Goal: Transaction & Acquisition: Book appointment/travel/reservation

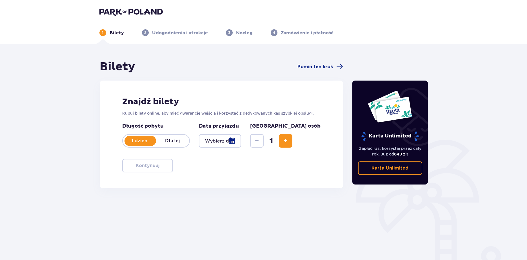
click at [173, 32] on p "Udogodnienia i atrakcje" at bounding box center [180, 33] width 56 height 6
click at [141, 136] on div at bounding box center [141, 141] width 32 height 10
click at [153, 139] on p "1 dzień" at bounding box center [139, 141] width 33 height 6
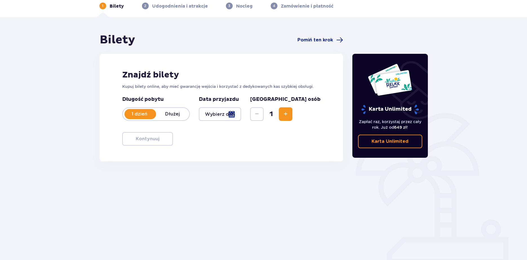
scroll to position [27, 0]
click at [171, 119] on div "1 dzień Dłużej" at bounding box center [156, 114] width 68 height 14
drag, startPoint x: 128, startPoint y: 109, endPoint x: 152, endPoint y: 120, distance: 26.5
click at [128, 109] on div "1 dzień Dłużej" at bounding box center [156, 114] width 68 height 14
click at [173, 118] on div "1 dzień Dłużej" at bounding box center [156, 114] width 68 height 14
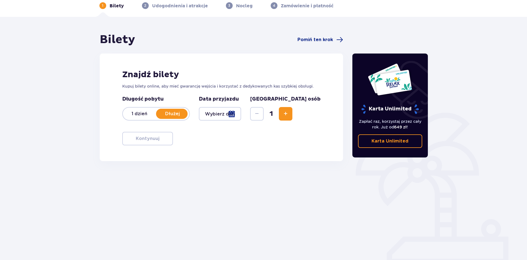
click at [241, 111] on div at bounding box center [220, 114] width 43 height 14
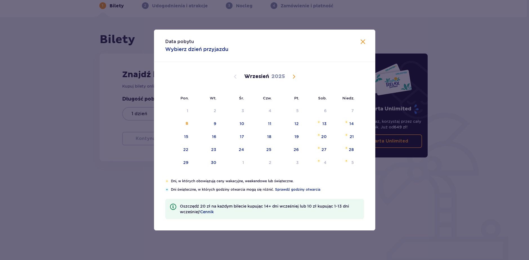
click at [290, 77] on div "[DATE]" at bounding box center [265, 76] width 187 height 7
click at [297, 75] on span "Calendar" at bounding box center [294, 76] width 7 height 7
click at [233, 80] on span "Calendar" at bounding box center [235, 76] width 7 height 7
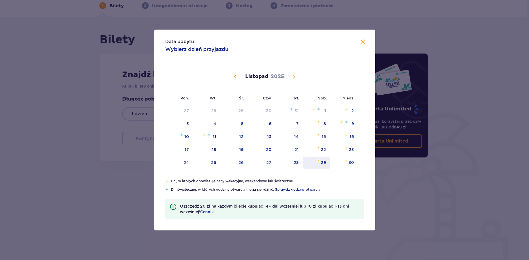
click at [327, 166] on div "29" at bounding box center [316, 163] width 27 height 12
click at [351, 163] on div "30" at bounding box center [351, 163] width 5 height 6
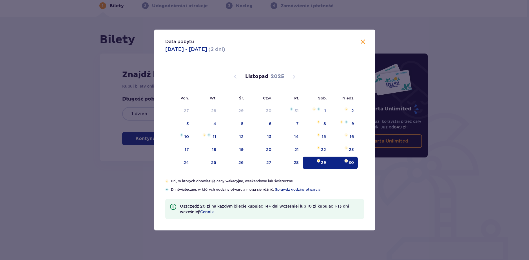
type input "[DATE] - [DATE]"
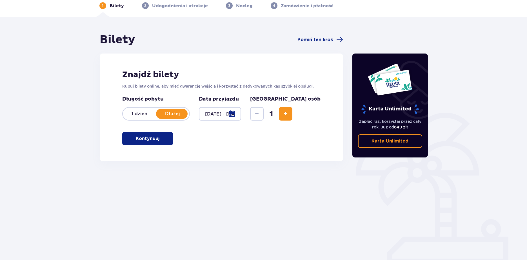
click at [292, 114] on button "Increase" at bounding box center [286, 114] width 14 height 14
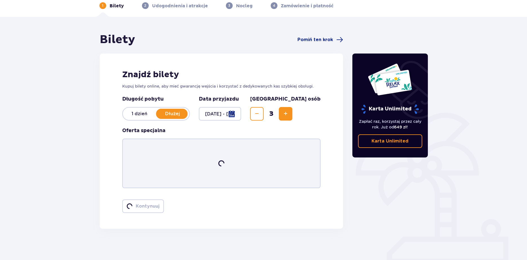
click at [292, 114] on button "Increase" at bounding box center [286, 114] width 14 height 14
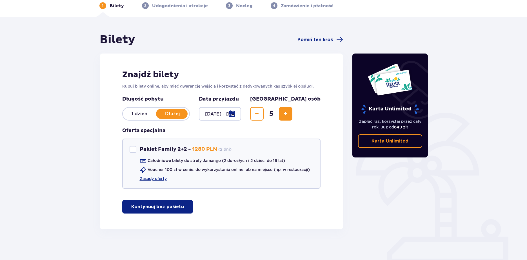
click at [167, 217] on div "Znajdź bilety Kupuj bilety online, aby mieć gwarancję wejścia i korzystać z ded…" at bounding box center [222, 142] width 244 height 176
click at [167, 210] on button "Kontynuuj bez pakietu" at bounding box center [157, 207] width 71 height 14
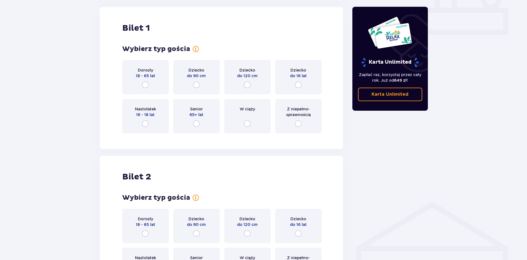
scroll to position [256, 0]
click at [143, 84] on input "radio" at bounding box center [145, 84] width 7 height 7
radio input "true"
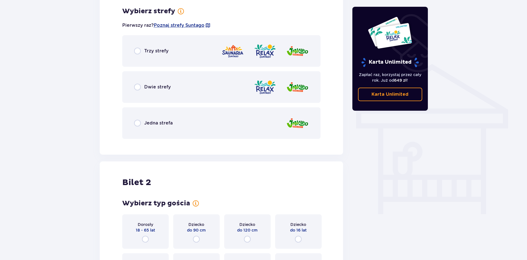
scroll to position [394, 0]
click at [179, 54] on div "Trzy strefy" at bounding box center [221, 51] width 199 height 32
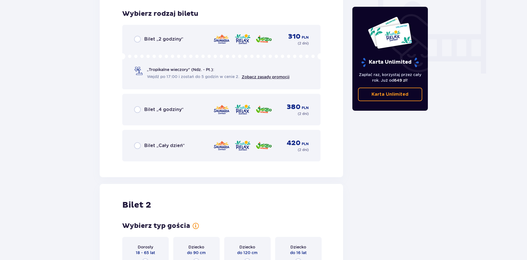
scroll to position [537, 0]
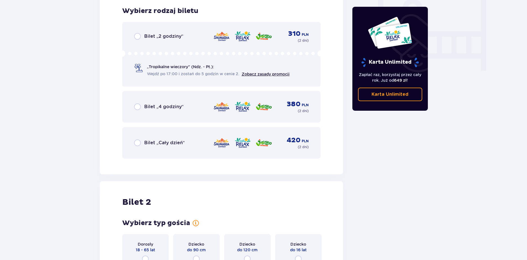
click at [189, 145] on div "Bilet „Cały dzień” 420 PLN ( 2 dni )" at bounding box center [221, 143] width 175 height 14
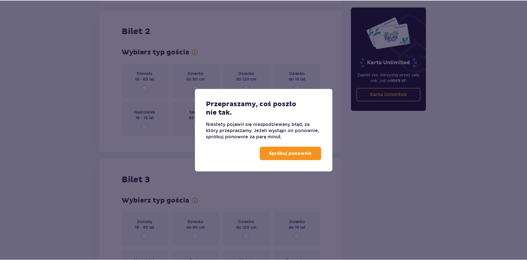
scroll to position [711, 0]
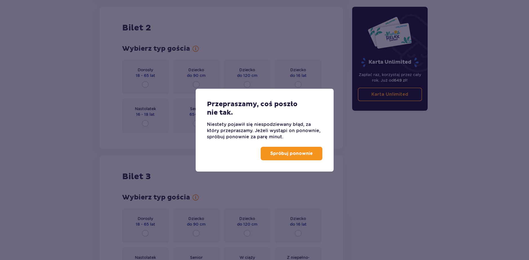
click at [284, 154] on p "Spróbuj ponownie" at bounding box center [291, 153] width 43 height 6
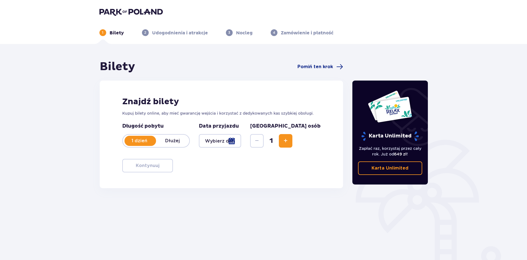
click at [289, 139] on span "Increase" at bounding box center [285, 140] width 7 height 7
click at [241, 143] on div at bounding box center [220, 141] width 43 height 14
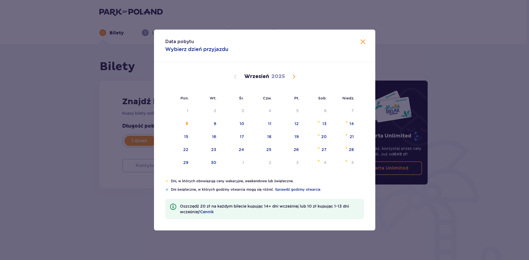
click at [292, 76] on span "Calendar" at bounding box center [294, 76] width 7 height 7
drag, startPoint x: 326, startPoint y: 163, endPoint x: 344, endPoint y: 173, distance: 21.0
click at [326, 162] on div "29" at bounding box center [316, 163] width 27 height 12
click at [352, 163] on div "30" at bounding box center [351, 163] width 5 height 6
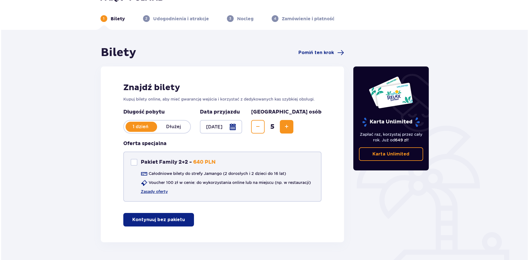
scroll to position [30, 0]
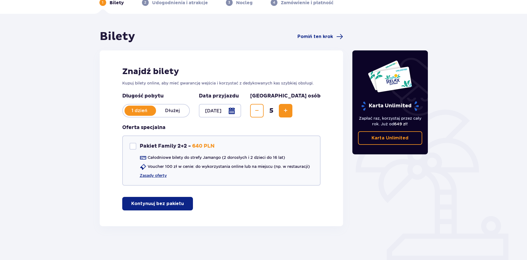
click at [241, 109] on div at bounding box center [220, 111] width 43 height 14
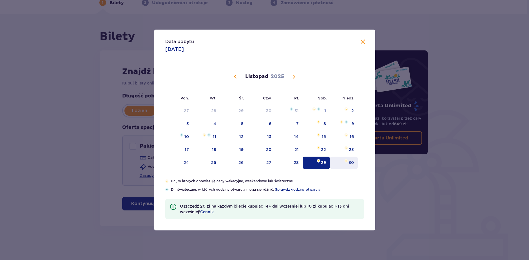
click at [352, 163] on div "30" at bounding box center [351, 163] width 5 height 6
type input "[DATE]"
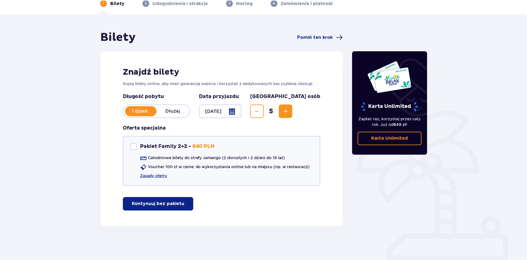
scroll to position [30, 0]
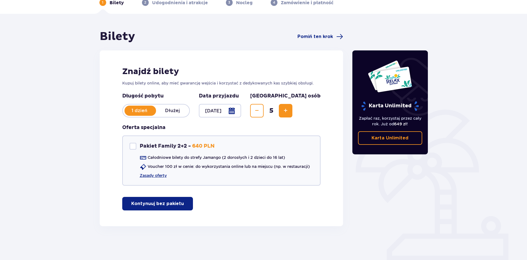
click at [173, 105] on div "1 dzień Dłużej" at bounding box center [156, 111] width 68 height 14
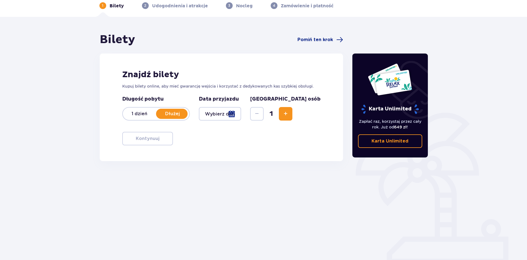
scroll to position [27, 0]
click at [143, 113] on p "1 dzień" at bounding box center [139, 114] width 33 height 6
click at [241, 114] on div at bounding box center [220, 114] width 43 height 14
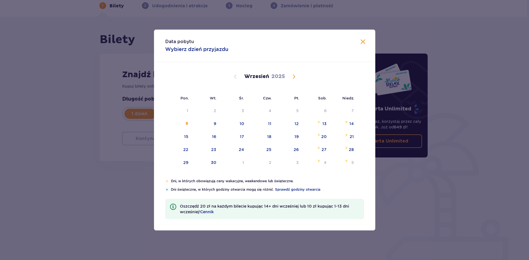
drag, startPoint x: 289, startPoint y: 77, endPoint x: 294, endPoint y: 76, distance: 4.7
click at [290, 77] on div "[DATE]" at bounding box center [265, 76] width 187 height 7
click at [294, 76] on span "Calendar" at bounding box center [294, 76] width 7 height 7
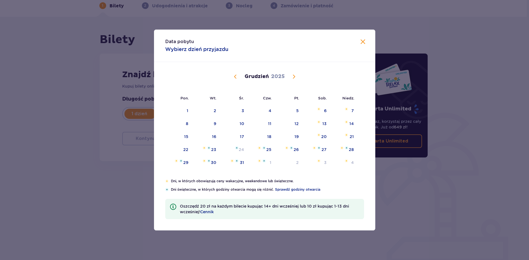
click at [236, 79] on span "Calendar" at bounding box center [235, 76] width 7 height 7
click at [323, 161] on div "29" at bounding box center [323, 163] width 5 height 6
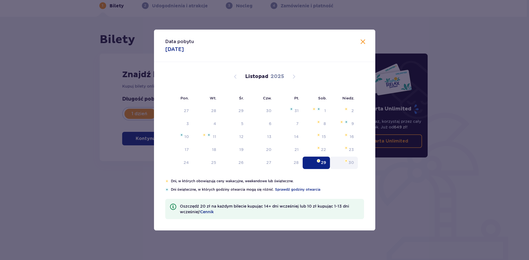
type input "[DATE]"
click at [352, 164] on div "30" at bounding box center [351, 163] width 5 height 6
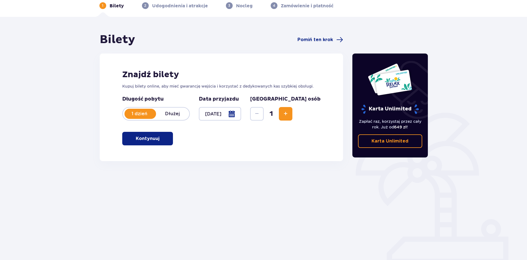
click at [174, 113] on p "Dłużej" at bounding box center [172, 114] width 33 height 6
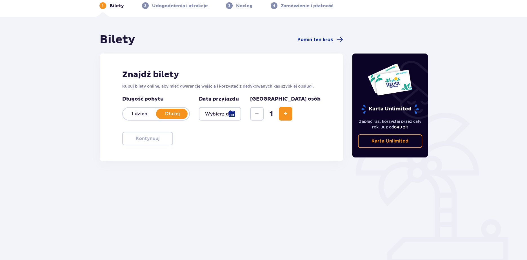
click at [241, 112] on div at bounding box center [220, 114] width 43 height 14
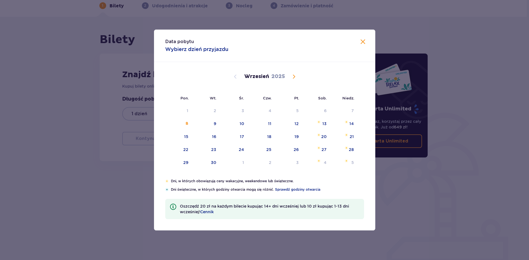
click at [294, 75] on span "Calendar" at bounding box center [294, 76] width 7 height 7
drag, startPoint x: 297, startPoint y: 75, endPoint x: 317, endPoint y: 147, distance: 75.3
click at [297, 75] on span "Calendar" at bounding box center [294, 76] width 7 height 7
click at [327, 159] on div "29" at bounding box center [316, 163] width 27 height 12
click at [355, 161] on div "30" at bounding box center [344, 163] width 28 height 12
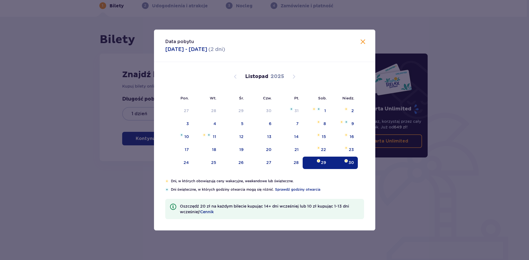
type input "[DATE] - [DATE]"
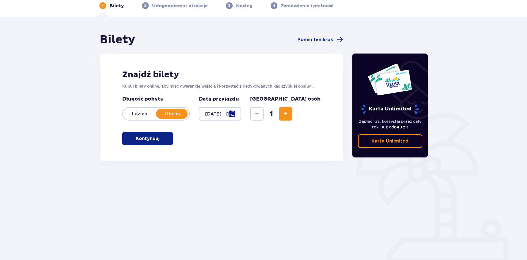
click at [292, 115] on button "Increase" at bounding box center [286, 114] width 14 height 14
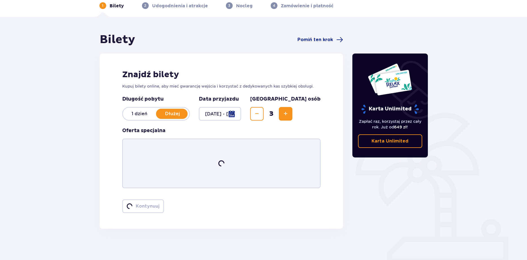
click at [292, 115] on button "Increase" at bounding box center [286, 114] width 14 height 14
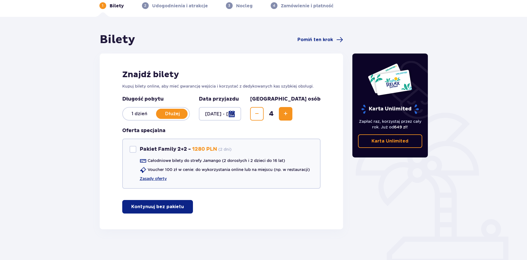
click at [292, 115] on button "Increase" at bounding box center [286, 114] width 14 height 14
click at [167, 202] on button "Kontynuuj bez pakietu" at bounding box center [157, 207] width 71 height 14
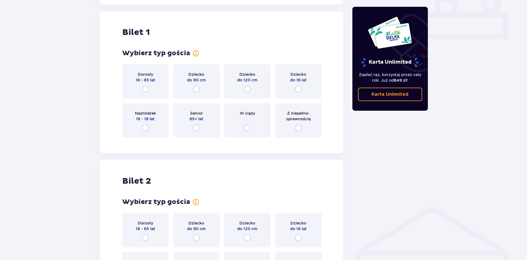
scroll to position [256, 0]
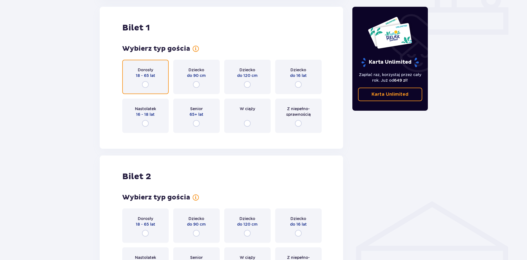
click at [148, 84] on input "radio" at bounding box center [145, 84] width 7 height 7
radio input "true"
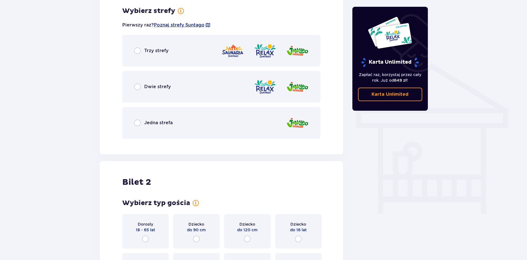
click at [155, 60] on div "Trzy strefy" at bounding box center [221, 51] width 199 height 32
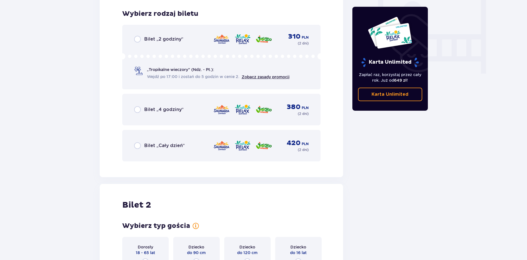
scroll to position [537, 0]
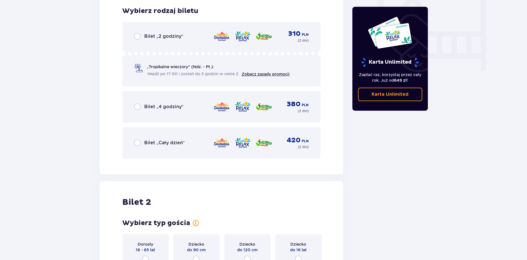
click at [189, 141] on div "Bilet „Cały dzień” 420 PLN ( 2 dni )" at bounding box center [221, 143] width 175 height 14
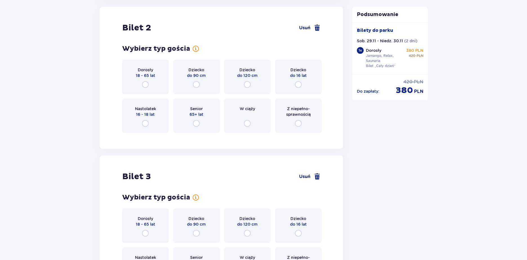
click at [153, 85] on div "Dorosły 18 - 65 lat" at bounding box center [145, 77] width 46 height 34
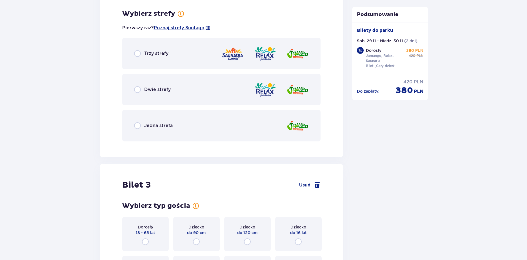
scroll to position [849, 0]
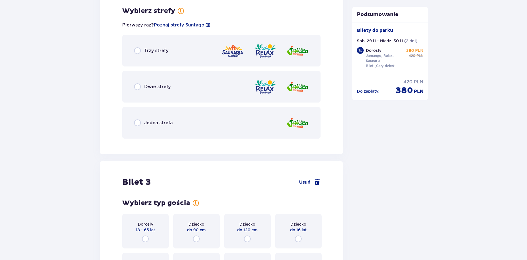
click at [209, 56] on div "Trzy strefy" at bounding box center [221, 51] width 199 height 32
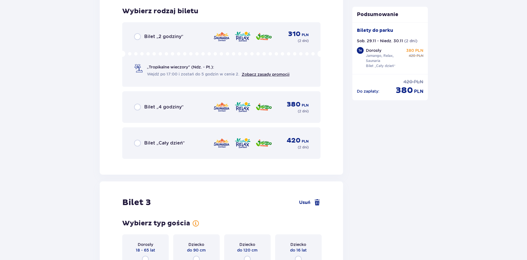
scroll to position [992, 0]
click at [187, 149] on div "Bilet „Cały dzień” 420 PLN ( 2 dni )" at bounding box center [221, 143] width 175 height 14
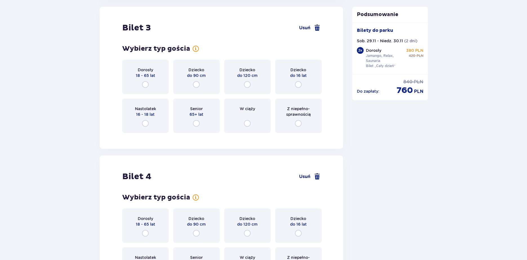
click at [156, 81] on div "Dorosły 18 - 65 lat" at bounding box center [145, 77] width 46 height 34
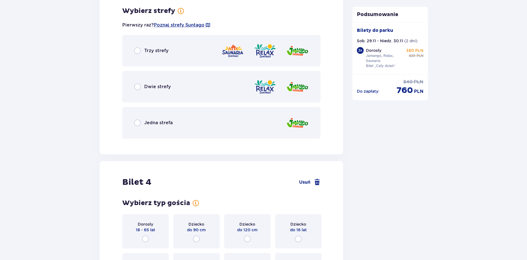
click at [187, 55] on div "Trzy strefy" at bounding box center [221, 51] width 199 height 32
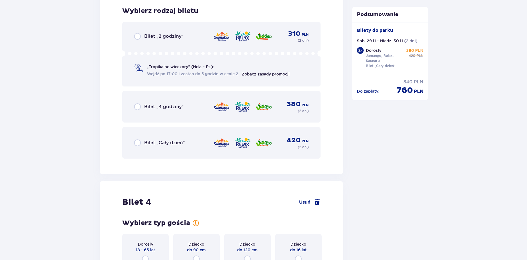
click at [195, 140] on div "Bilet „Cały dzień” 420 PLN ( 2 dni )" at bounding box center [221, 143] width 175 height 14
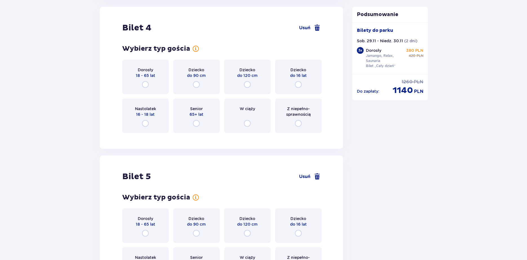
click at [163, 100] on div "Nastolatek 16 - 18 lat" at bounding box center [145, 116] width 46 height 34
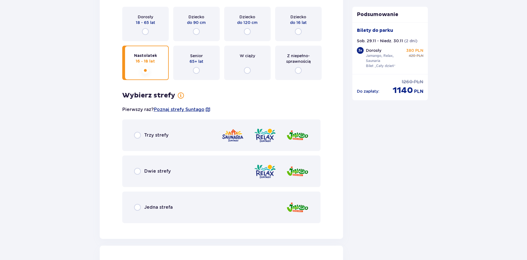
click at [159, 29] on div "Dorosły 18 - 65 lat" at bounding box center [145, 24] width 46 height 34
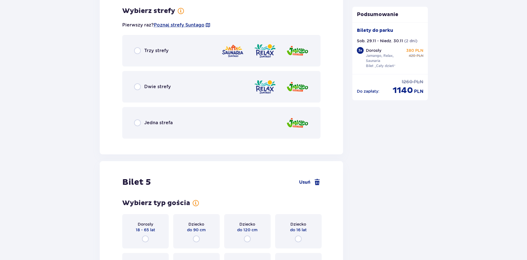
click at [184, 50] on div "Trzy strefy" at bounding box center [221, 51] width 199 height 32
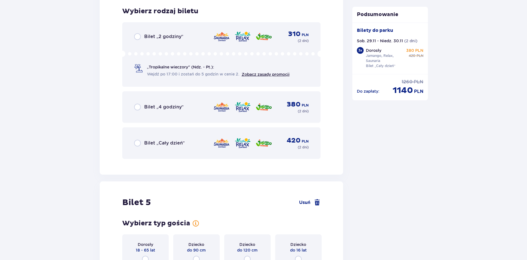
scroll to position [1902, 0]
click at [201, 147] on div "Bilet „Cały dzień” 420 PLN ( 2 dni )" at bounding box center [221, 143] width 175 height 14
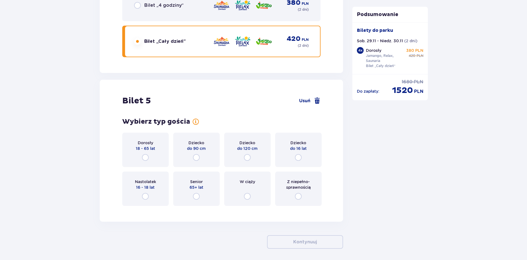
scroll to position [2026, 0]
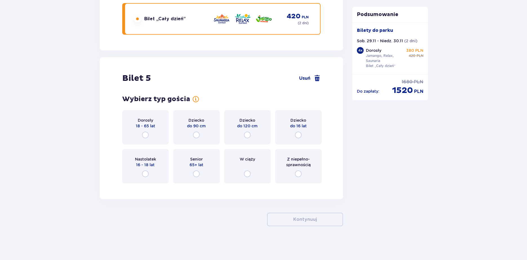
click at [160, 127] on div "Dorosły 18 - 65 lat" at bounding box center [145, 127] width 46 height 34
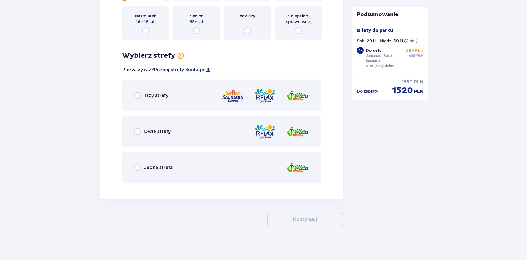
click at [179, 102] on div "Trzy strefy" at bounding box center [221, 96] width 199 height 32
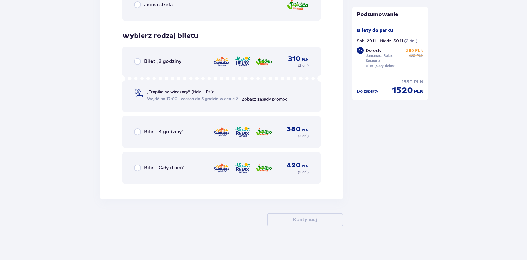
scroll to position [2332, 0]
click at [226, 173] on img at bounding box center [221, 168] width 17 height 12
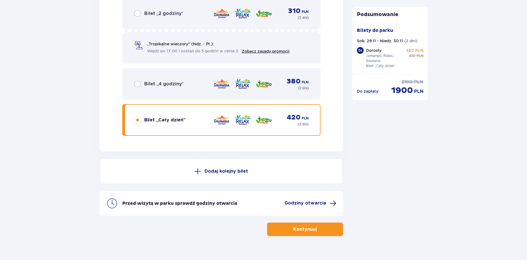
scroll to position [2390, 0]
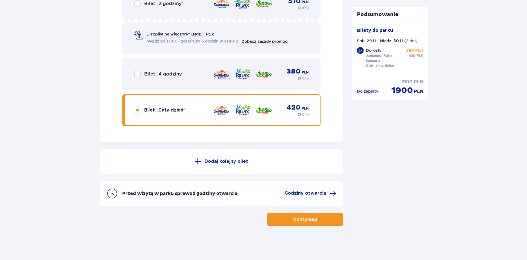
click at [318, 216] on span "button" at bounding box center [318, 219] width 7 height 7
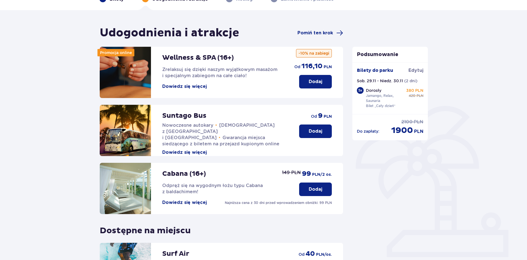
scroll to position [113, 0]
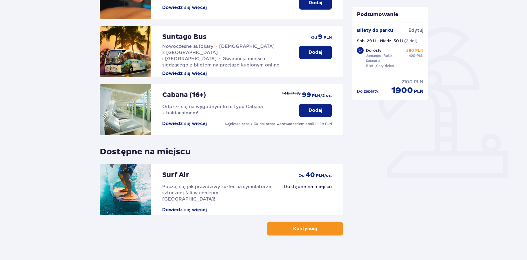
click at [317, 230] on span "button" at bounding box center [318, 228] width 7 height 7
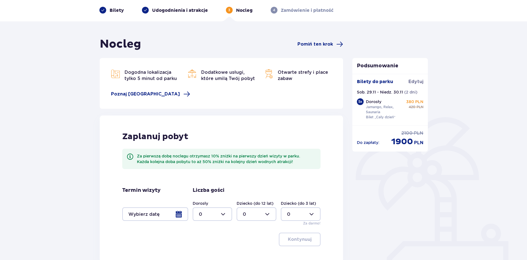
scroll to position [56, 0]
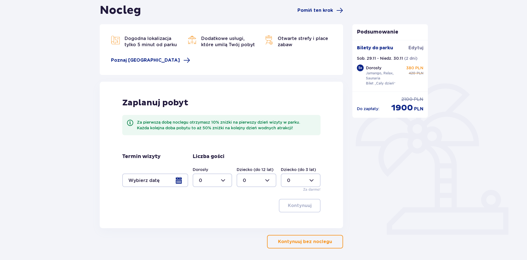
click at [183, 180] on div at bounding box center [155, 181] width 66 height 14
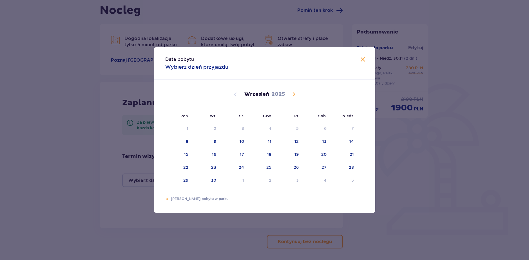
click at [294, 93] on span "Calendar" at bounding box center [294, 94] width 7 height 7
click at [320, 180] on div "Choose sobota, 29 listopada 2025 as your check-in date. It’s available." at bounding box center [319, 181] width 4 height 4
click at [351, 181] on div "30" at bounding box center [351, 180] width 5 height 6
type input "[DATE] - [DATE]"
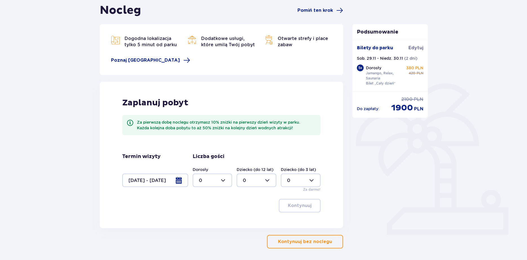
click at [226, 176] on div at bounding box center [213, 181] width 40 height 14
click at [203, 200] on div "5" at bounding box center [212, 200] width 27 height 6
type input "5"
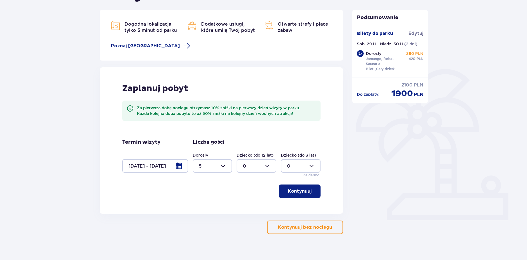
scroll to position [79, 0]
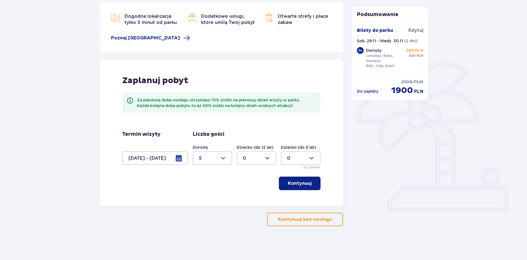
click at [298, 184] on p "Kontynuuj" at bounding box center [300, 183] width 24 height 6
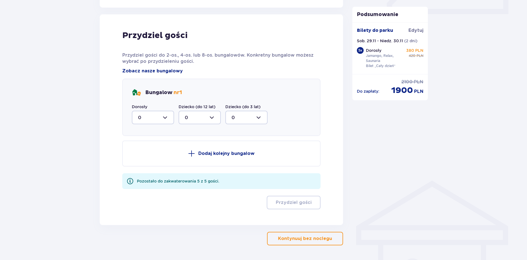
scroll to position [285, 0]
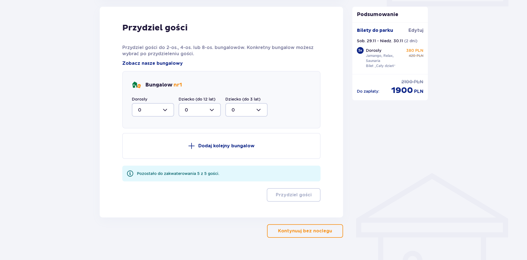
click at [165, 111] on div at bounding box center [153, 110] width 42 height 14
click at [367, 139] on div "Podsumowanie Bilety do [GEOGRAPHIC_DATA] Sob. 29.11 - Niedz. 30.11 ( 2 dni ) 5 …" at bounding box center [390, 6] width 85 height 463
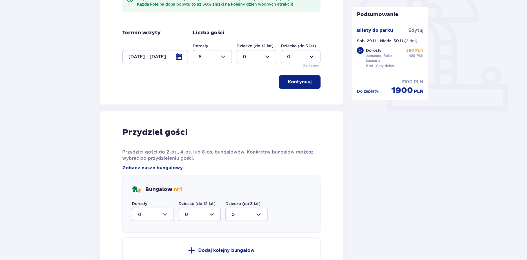
scroll to position [228, 0]
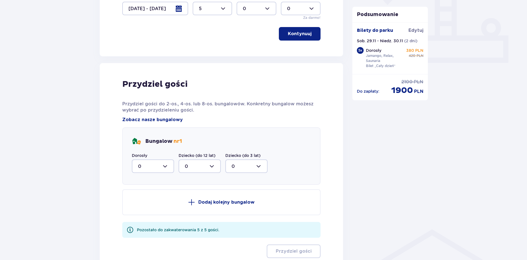
click at [169, 163] on div at bounding box center [153, 166] width 42 height 14
click at [144, 219] on div "5" at bounding box center [153, 221] width 30 height 6
type input "5"
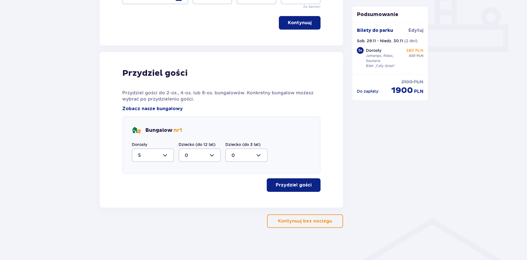
scroll to position [185, 0]
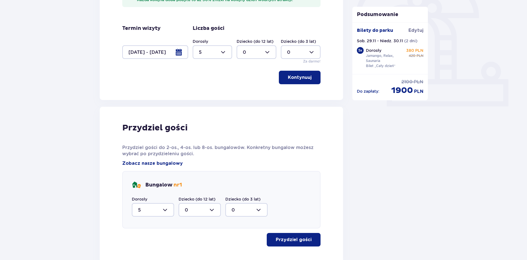
click at [303, 237] on p "Przydziel gości" at bounding box center [294, 240] width 36 height 6
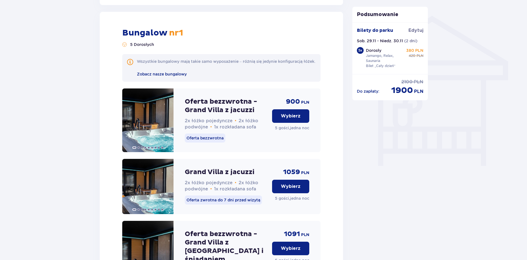
scroll to position [447, 0]
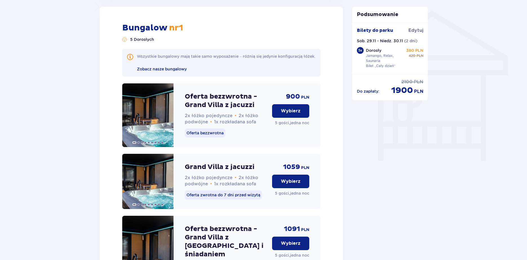
click at [287, 114] on p "Wybierz" at bounding box center [291, 111] width 20 height 6
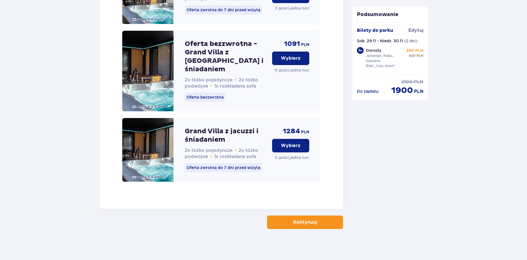
click at [319, 219] on span "button" at bounding box center [318, 222] width 7 height 7
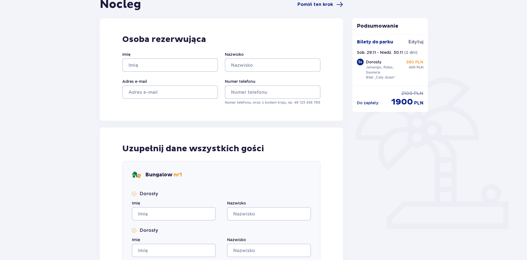
scroll to position [62, 0]
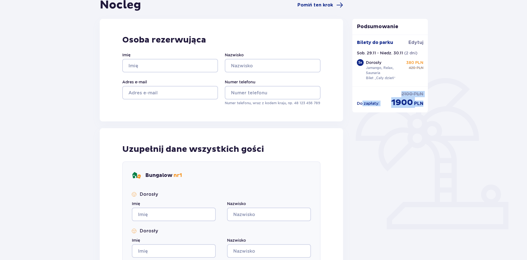
drag, startPoint x: 421, startPoint y: 105, endPoint x: 362, endPoint y: 109, distance: 59.3
click at [362, 109] on div "Podsumowanie Bilety do [GEOGRAPHIC_DATA] Sob. 29.11 - Niedz. 30.11 ( 2 dni ) 5 …" at bounding box center [390, 66] width 76 height 94
drag, startPoint x: 335, startPoint y: 148, endPoint x: 286, endPoint y: 167, distance: 52.3
click at [333, 149] on div "Uzupełnij dane wszystkich gości Bungalow nr 1 Dorosły Imię Nazwisko Dorosły Imi…" at bounding box center [222, 261] width 244 height 267
click at [181, 214] on input "Imię" at bounding box center [174, 215] width 84 height 14
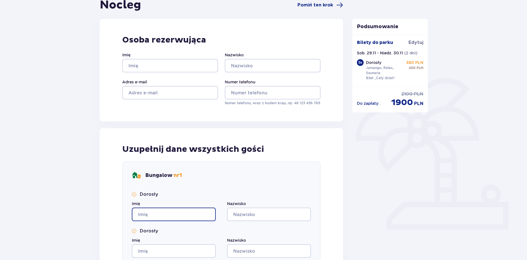
click at [181, 214] on input "Imię" at bounding box center [174, 215] width 84 height 14
type input "X"
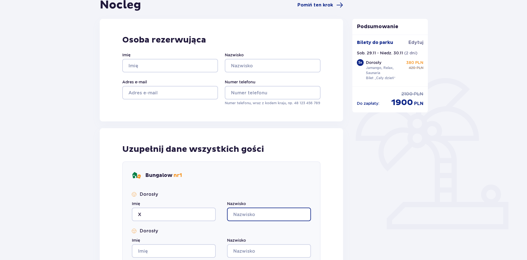
click at [263, 216] on input "Nazwisko" at bounding box center [269, 215] width 84 height 14
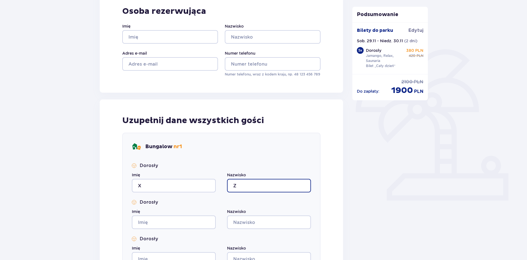
scroll to position [118, 0]
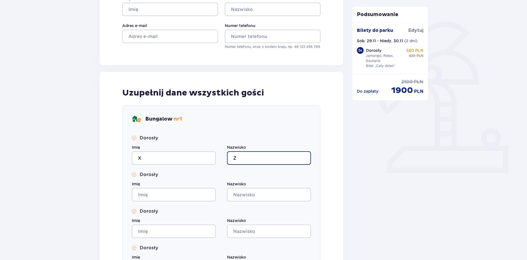
type input "Z"
click at [151, 194] on input "Imię" at bounding box center [174, 195] width 84 height 14
type input "Z"
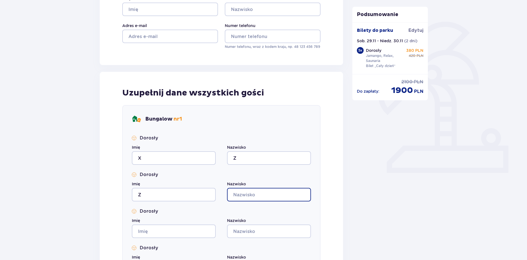
drag, startPoint x: 268, startPoint y: 189, endPoint x: 262, endPoint y: 194, distance: 7.7
click at [265, 192] on input "Nazwisko" at bounding box center [269, 195] width 84 height 14
click at [181, 240] on div "Dorosły Imię X Nazwisko Z Dorosły Imię Z Nazwisko Dorosły Imię Nazwisko Dorosły…" at bounding box center [221, 223] width 179 height 176
click at [186, 226] on input "Imię" at bounding box center [174, 232] width 84 height 14
type input "X"
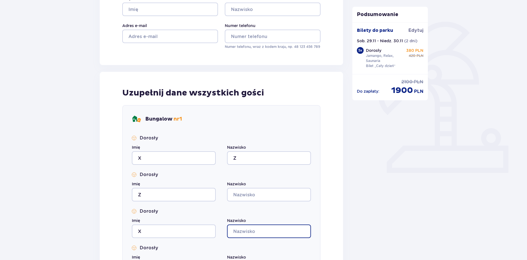
click at [261, 236] on input "Nazwisko" at bounding box center [269, 232] width 84 height 14
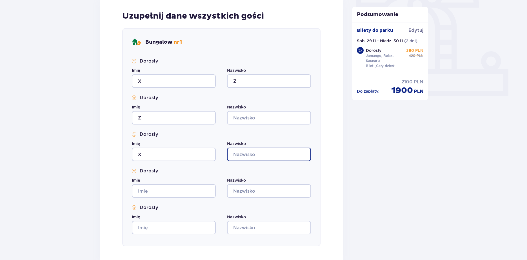
scroll to position [203, 0]
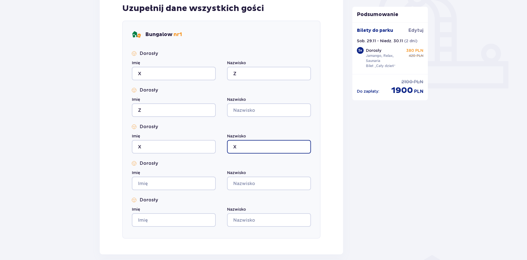
type input "X"
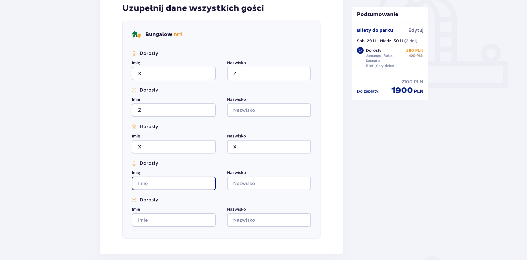
click at [182, 180] on input "Imię" at bounding box center [174, 184] width 84 height 14
type input "X"
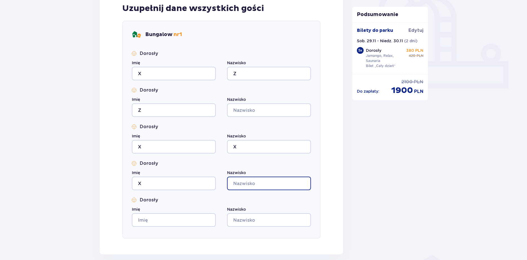
click at [261, 183] on input "Nazwisko" at bounding box center [269, 184] width 84 height 14
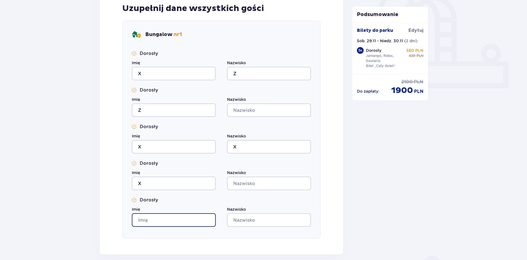
click at [176, 220] on input "Imię" at bounding box center [174, 220] width 84 height 14
type input "X"
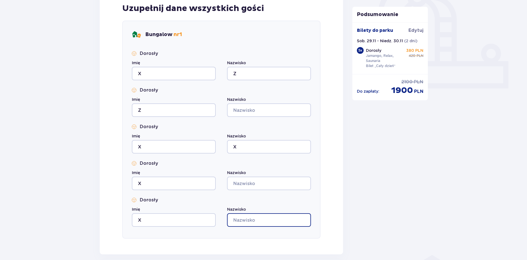
click at [273, 220] on input "Nazwisko" at bounding box center [269, 220] width 84 height 14
type input "X"
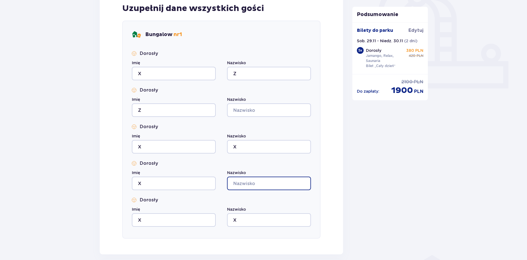
click at [252, 185] on input "Nazwisko" at bounding box center [269, 184] width 84 height 14
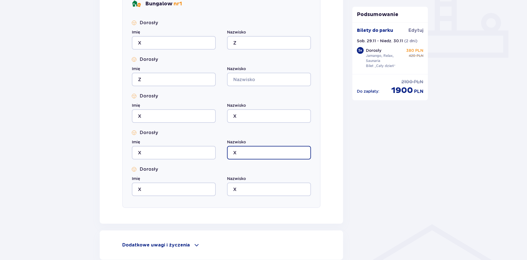
scroll to position [287, 0]
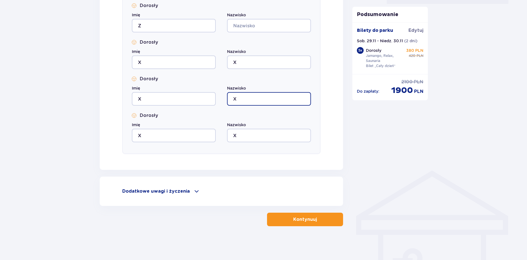
type input "X"
click at [303, 217] on p "Kontynuuj" at bounding box center [305, 219] width 24 height 6
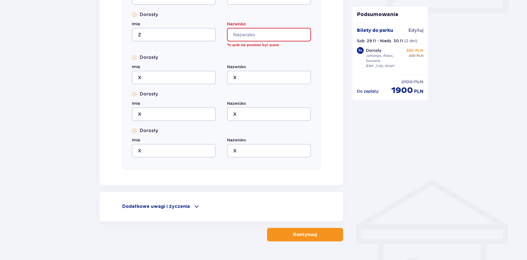
scroll to position [278, 0]
click at [264, 28] on div "Nazwisko To pole nie powinno być puste" at bounding box center [269, 34] width 84 height 26
click at [264, 30] on input "Nazwisko" at bounding box center [269, 35] width 84 height 14
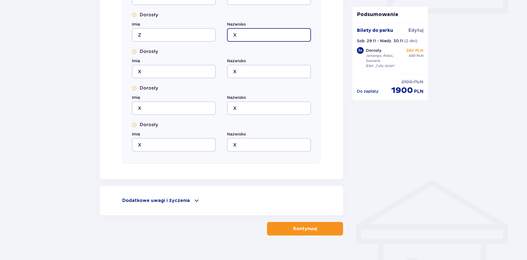
type input "X"
drag, startPoint x: 276, startPoint y: 16, endPoint x: 272, endPoint y: 89, distance: 73.1
click at [275, 23] on div "Dorosły Imię Z Nazwisko X" at bounding box center [221, 27] width 179 height 30
drag, startPoint x: 274, startPoint y: 225, endPoint x: 262, endPoint y: 226, distance: 12.7
click at [274, 225] on button "Kontynuuj" at bounding box center [305, 229] width 76 height 14
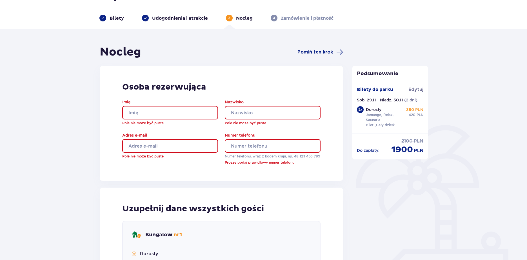
scroll to position [13, 0]
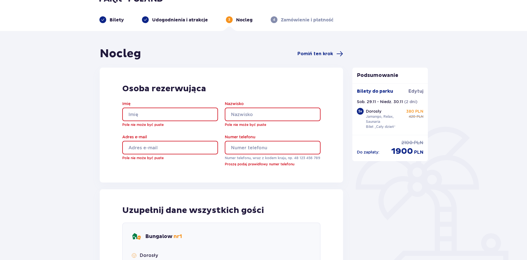
click at [176, 114] on input "Imię" at bounding box center [170, 115] width 96 height 14
type input "Szymon"
type input "[PERSON_NAME]"
type input "[EMAIL_ADDRESS][DOMAIN_NAME]"
type input "698360893"
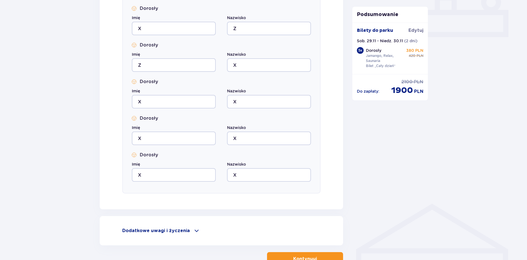
scroll to position [293, 0]
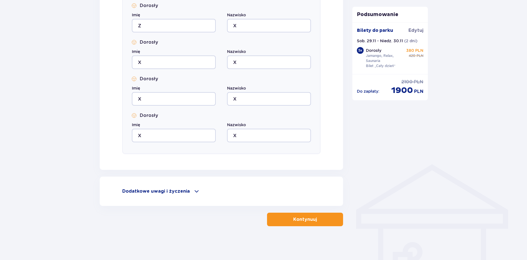
click at [298, 225] on button "Kontynuuj" at bounding box center [305, 220] width 76 height 14
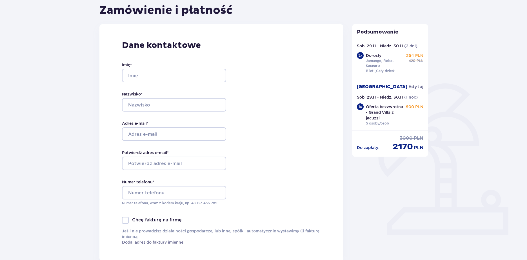
scroll to position [19, 0]
drag, startPoint x: 365, startPoint y: 92, endPoint x: 422, endPoint y: 93, distance: 56.9
click at [406, 94] on div "[GEOGRAPHIC_DATA] [GEOGRAPHIC_DATA] Sob. 29.11 - Niedz. 30.11 ( 1 noc ) 1 x Ofe…" at bounding box center [390, 104] width 66 height 43
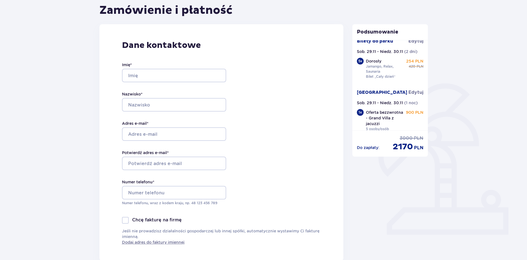
scroll to position [0, 0]
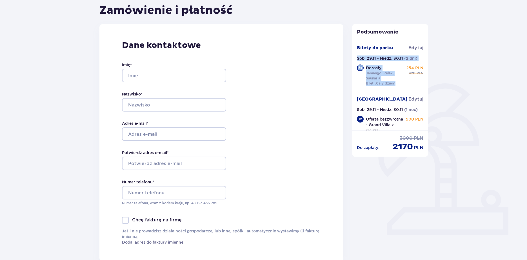
drag, startPoint x: 397, startPoint y: 83, endPoint x: 355, endPoint y: 57, distance: 49.2
click at [355, 57] on div "Bilety do [GEOGRAPHIC_DATA] Sob. 29.11 - Niedz. 30.11 ( 2 dni ) 5 x Dorosły Jam…" at bounding box center [390, 85] width 76 height 90
click at [373, 67] on p "Dorosły" at bounding box center [373, 68] width 15 height 6
drag, startPoint x: 396, startPoint y: 83, endPoint x: 352, endPoint y: 56, distance: 51.4
click at [352, 56] on div "Bilety do [GEOGRAPHIC_DATA] Sob. 29.11 - Niedz. 30.11 ( 2 dni ) 5 x Dorosły Jam…" at bounding box center [390, 85] width 76 height 90
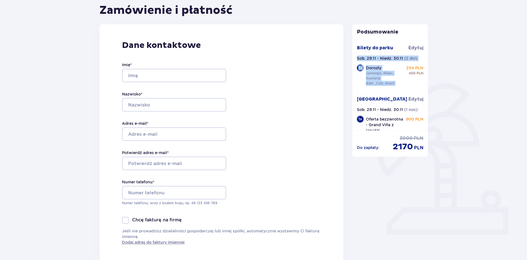
click at [364, 67] on div "5 x Dorosły Jamango, Relax, Saunaria Bilet „Cały dzień” 254 PLN 420 PLN" at bounding box center [390, 76] width 66 height 23
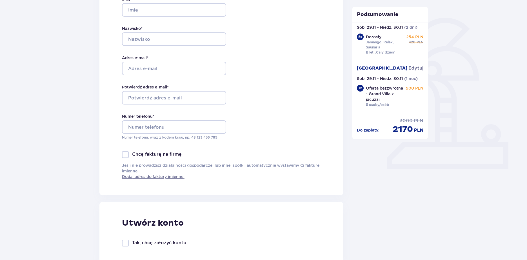
scroll to position [56, 0]
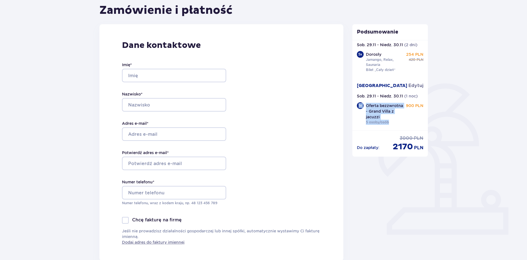
drag, startPoint x: 393, startPoint y: 124, endPoint x: 358, endPoint y: 101, distance: 41.6
click at [358, 102] on div "1 x Oferta bezzwrotna - [GEOGRAPHIC_DATA] z jacuzzi 5 osoby/osób 900 PLN" at bounding box center [390, 114] width 66 height 24
click at [358, 109] on div "1 x Oferta bezzwrotna - [GEOGRAPHIC_DATA] z jacuzzi 5 osoby/osób 900 PLN" at bounding box center [390, 114] width 66 height 24
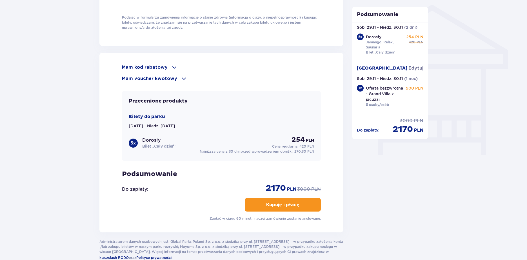
scroll to position [486, 0]
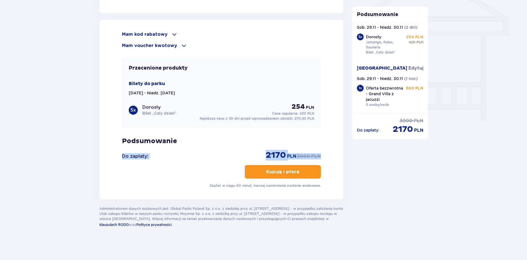
drag, startPoint x: 322, startPoint y: 155, endPoint x: 118, endPoint y: 147, distance: 204.1
click at [115, 147] on div "Mam kod rabatowy Zastosuj Mam voucher kwotowy Zastosuj Przecenione produkty Bil…" at bounding box center [221, 110] width 244 height 180
click at [150, 147] on div "Mam kod rabatowy Zastosuj Mam voucher kwotowy Zastosuj Przecenione produkty Bil…" at bounding box center [221, 109] width 199 height 157
drag, startPoint x: 323, startPoint y: 156, endPoint x: 123, endPoint y: 132, distance: 201.1
click at [119, 151] on div "Mam kod rabatowy Zastosuj Mam voucher kwotowy Zastosuj Przecenione produkty Bil…" at bounding box center [221, 110] width 244 height 180
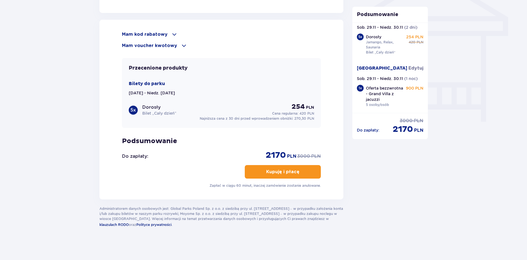
click at [114, 80] on div "Mam kod rabatowy Zastosuj Mam voucher kwotowy Zastosuj Przecenione produkty Bil…" at bounding box center [221, 110] width 244 height 180
drag, startPoint x: 100, startPoint y: 19, endPoint x: 345, endPoint y: 17, distance: 244.8
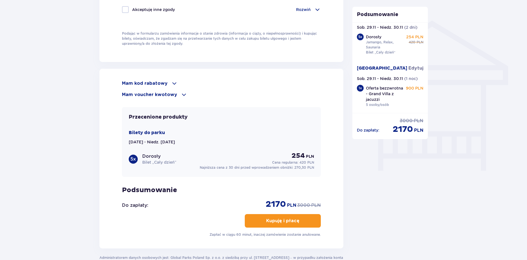
scroll to position [458, 0]
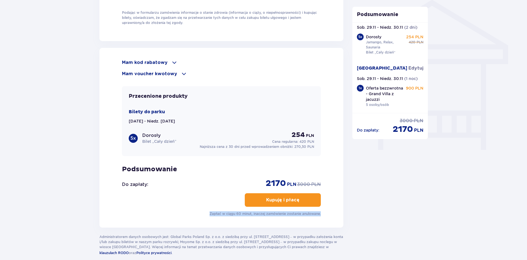
drag, startPoint x: 204, startPoint y: 225, endPoint x: 106, endPoint y: 217, distance: 98.6
click at [106, 217] on div "Mam kod rabatowy Zastosuj Mam voucher kwotowy Zastosuj Przecenione produkty Bil…" at bounding box center [221, 138] width 244 height 180
drag, startPoint x: 248, startPoint y: 210, endPoint x: 325, endPoint y: 213, distance: 77.0
click at [325, 213] on div "Mam kod rabatowy Zastosuj Mam voucher kwotowy Zastosuj Przecenione produkty Bil…" at bounding box center [221, 138] width 244 height 180
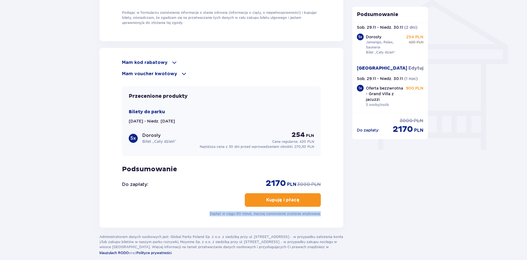
click at [325, 213] on div "Mam kod rabatowy Zastosuj Mam voucher kwotowy Zastosuj Przecenione produkty Bil…" at bounding box center [221, 138] width 244 height 180
drag, startPoint x: 325, startPoint y: 213, endPoint x: 194, endPoint y: 208, distance: 130.5
click at [194, 208] on div "Mam kod rabatowy Zastosuj Mam voucher kwotowy Zastosuj Przecenione produkty Bil…" at bounding box center [221, 138] width 244 height 180
click at [179, 214] on div "Zapłać w ciągu 60 minut, inaczej zamówienie zostanie anulowane." at bounding box center [221, 213] width 199 height 5
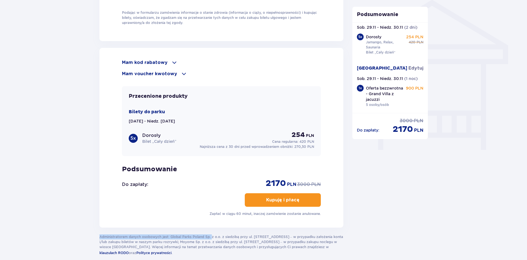
drag, startPoint x: 325, startPoint y: 227, endPoint x: 212, endPoint y: 230, distance: 113.3
click at [164, 214] on div "Zapłać w ciągu 60 minut, inaczej zamówienie zostanie anulowane." at bounding box center [221, 213] width 199 height 5
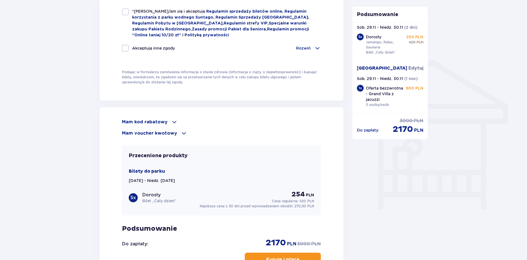
scroll to position [430, 0]
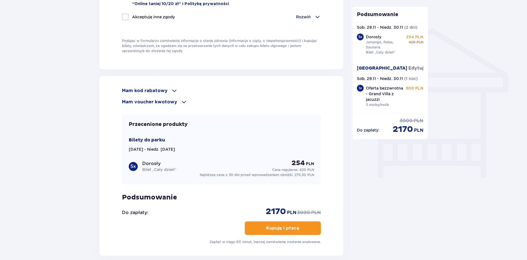
click at [163, 88] on p "Mam kod rabatowy" at bounding box center [145, 91] width 46 height 6
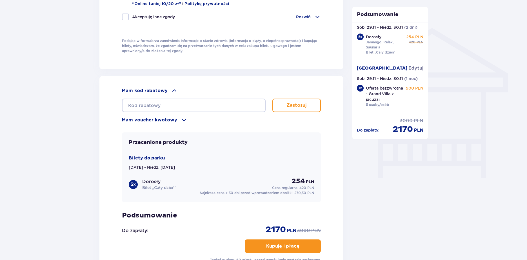
click at [163, 88] on p "Mam kod rabatowy" at bounding box center [145, 91] width 46 height 6
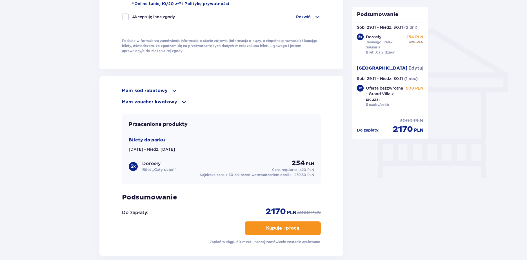
click at [164, 102] on p "Mam voucher kwotowy" at bounding box center [149, 102] width 55 height 6
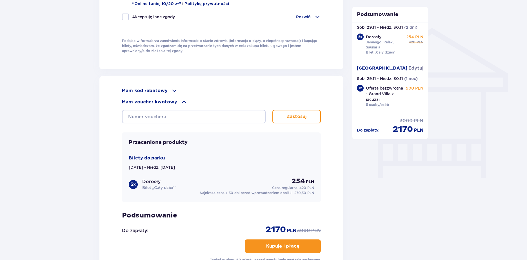
click at [163, 101] on p "Mam voucher kwotowy" at bounding box center [149, 102] width 55 height 6
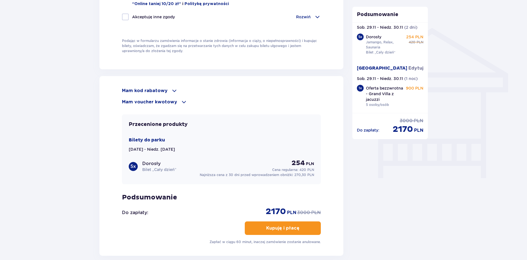
click at [160, 91] on p "Mam kod rabatowy" at bounding box center [145, 91] width 46 height 6
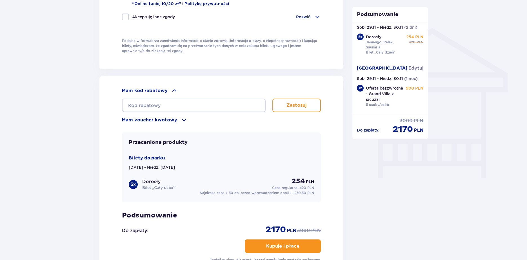
click at [159, 90] on p "Mam kod rabatowy" at bounding box center [145, 91] width 46 height 6
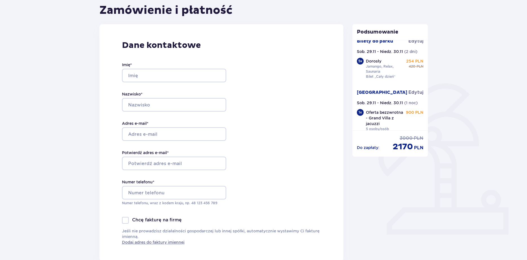
scroll to position [0, 0]
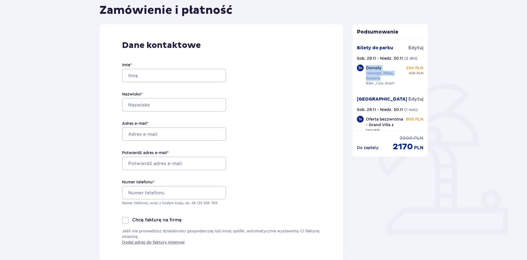
drag, startPoint x: 392, startPoint y: 84, endPoint x: 362, endPoint y: 67, distance: 34.6
click at [362, 67] on div "5 x Dorosły Jamango, Relax, Saunaria Bilet „Cały dzień” 254 PLN 420 PLN" at bounding box center [390, 76] width 66 height 23
click at [359, 68] on div "5 x" at bounding box center [360, 68] width 7 height 7
drag, startPoint x: 395, startPoint y: 83, endPoint x: 353, endPoint y: 63, distance: 46.2
click at [353, 63] on div "Bilety do [GEOGRAPHIC_DATA] Sob. 29.11 - Niedz. 30.11 ( 2 dni ) 5 x Dorosły Jam…" at bounding box center [390, 85] width 76 height 90
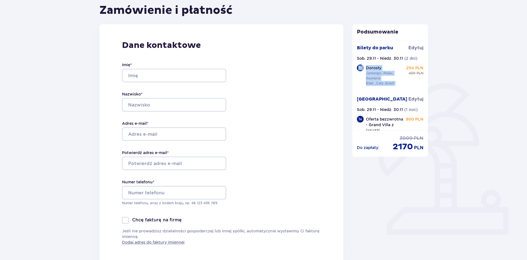
click at [360, 82] on div "5 x Dorosły Jamango, Relax, Saunaria Bilet „Cały dzień” 254 PLN 420 PLN" at bounding box center [390, 76] width 66 height 23
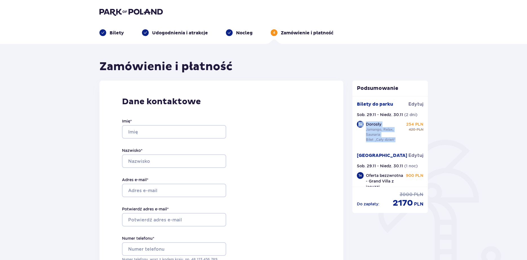
drag, startPoint x: 397, startPoint y: 141, endPoint x: 348, endPoint y: 121, distance: 52.4
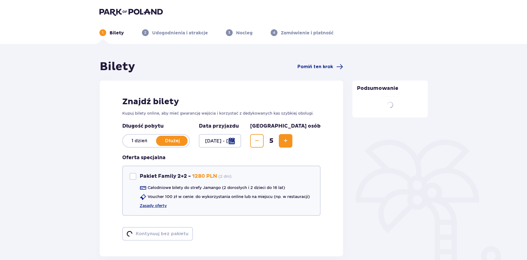
click at [241, 139] on div at bounding box center [220, 141] width 43 height 14
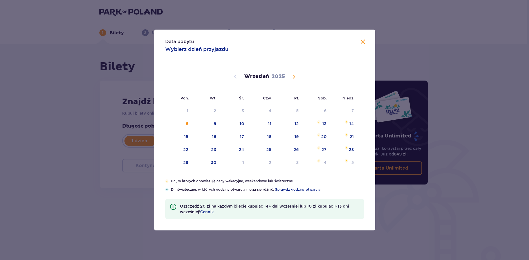
click at [365, 45] on span at bounding box center [363, 42] width 7 height 7
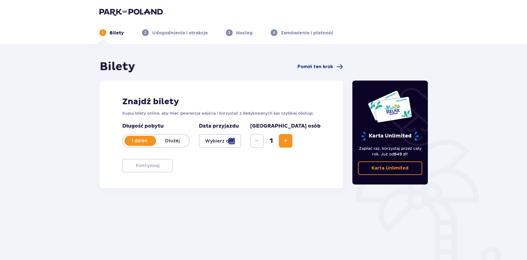
click at [317, 131] on div "Liczba osób 1" at bounding box center [285, 135] width 70 height 25
click at [292, 138] on button "Increase" at bounding box center [286, 141] width 14 height 14
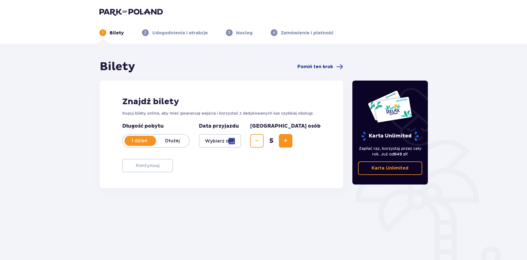
click at [175, 143] on p "Dłużej" at bounding box center [172, 141] width 33 height 6
click at [241, 139] on div at bounding box center [220, 141] width 43 height 14
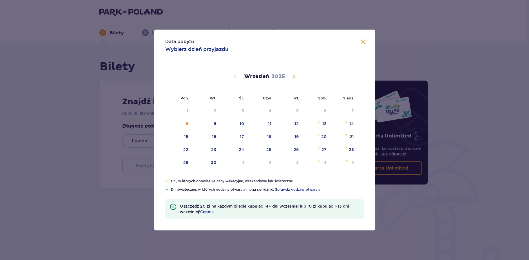
click at [294, 75] on span "Calendar" at bounding box center [294, 76] width 7 height 7
click at [321, 161] on div "29" at bounding box center [323, 163] width 5 height 6
click at [347, 161] on img "Choose niedziela, 30 listopada 2025 as your check-out date. It’s available." at bounding box center [347, 160] width 4 height 3
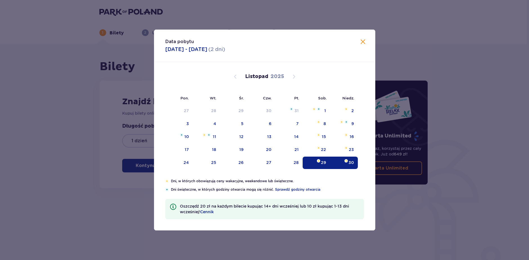
type input "[DATE] - [DATE]"
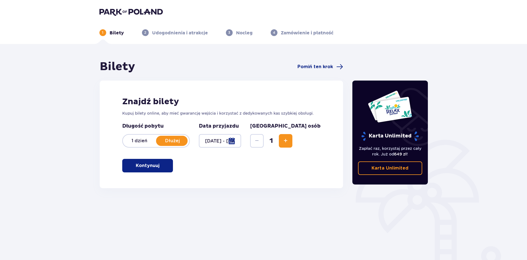
drag, startPoint x: 162, startPoint y: 169, endPoint x: 367, endPoint y: 151, distance: 205.9
click at [371, 151] on div "Bilety Pomiń ten krok Znajdź bilety Kupuj bilety online, aby mieć gwarancję wej…" at bounding box center [264, 157] width 338 height 194
click at [289, 142] on span "Increase" at bounding box center [285, 140] width 7 height 7
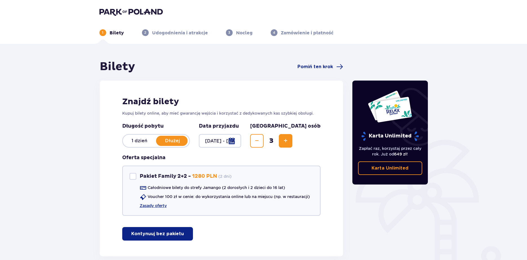
click at [289, 142] on span "Increase" at bounding box center [285, 140] width 7 height 7
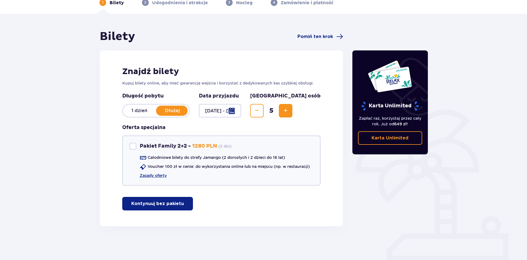
click at [158, 203] on p "Kontynuuj bez pakietu" at bounding box center [157, 204] width 53 height 6
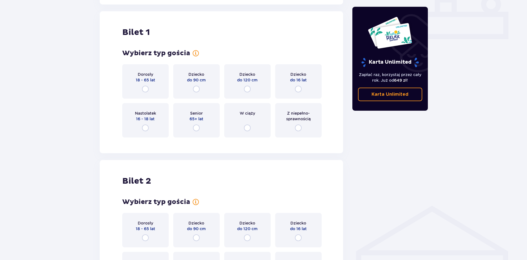
scroll to position [256, 0]
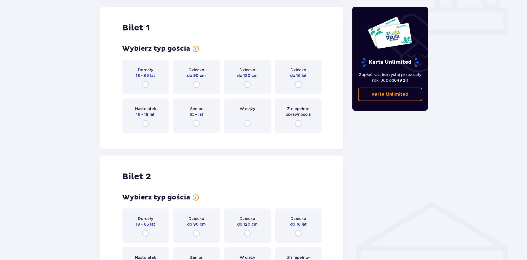
click at [147, 89] on div "Dorosły 18 - 65 lat" at bounding box center [145, 77] width 46 height 34
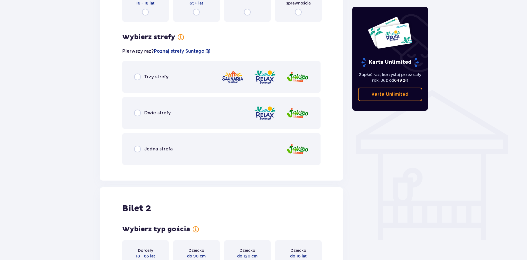
scroll to position [366, 0]
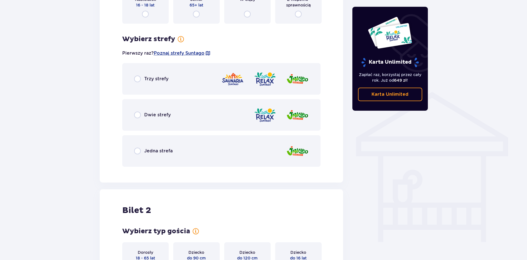
click at [153, 78] on p "Trzy strefy" at bounding box center [156, 79] width 24 height 6
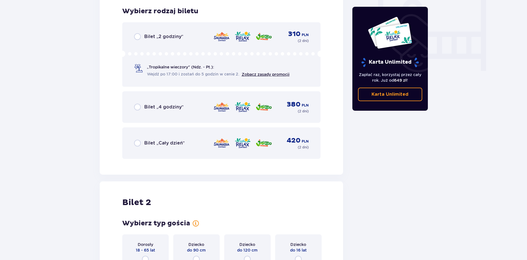
scroll to position [537, 0]
click at [169, 141] on p "Bilet „Cały dzień”" at bounding box center [164, 143] width 41 height 6
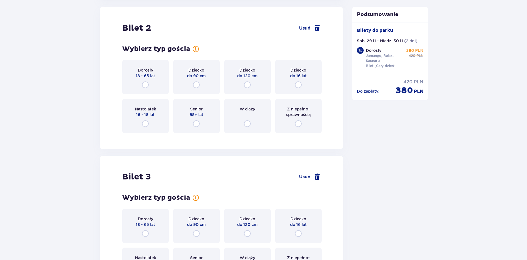
scroll to position [711, 0]
click at [153, 81] on div "Dorosły 18 - 65 lat" at bounding box center [145, 77] width 46 height 34
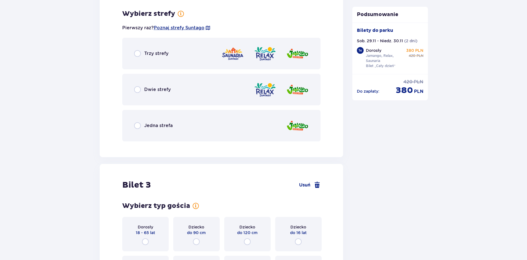
scroll to position [849, 0]
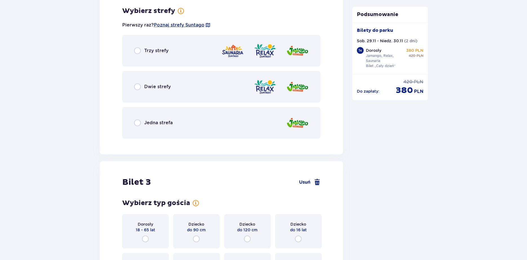
click at [177, 59] on div "Trzy strefy" at bounding box center [221, 51] width 199 height 32
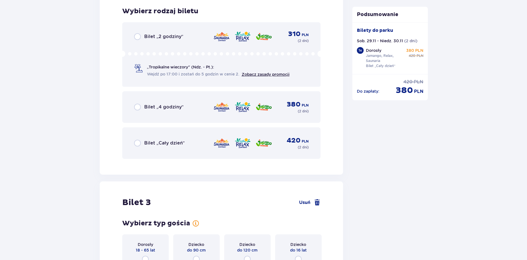
scroll to position [992, 0]
click at [181, 135] on div "Bilet „Cały dzień” 420 PLN ( 2 dni )" at bounding box center [221, 143] width 199 height 32
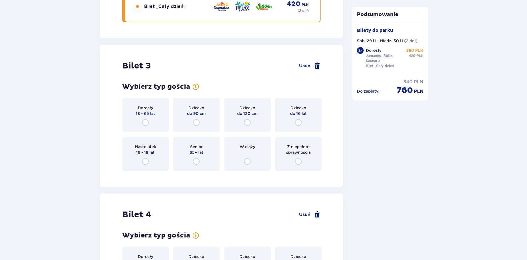
scroll to position [1166, 0]
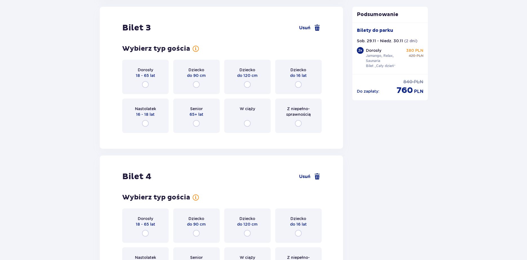
click at [154, 76] on p "18 - 65 lat" at bounding box center [145, 76] width 19 height 6
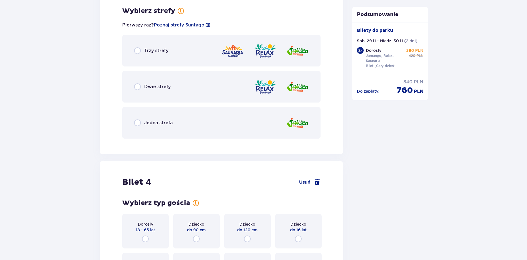
click at [181, 56] on div "Trzy strefy" at bounding box center [221, 51] width 199 height 32
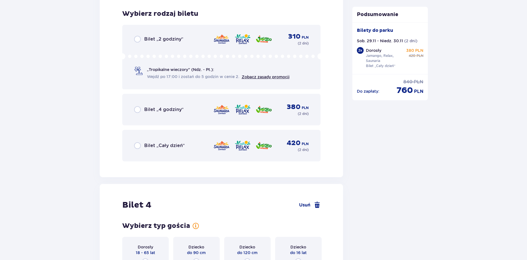
scroll to position [1447, 0]
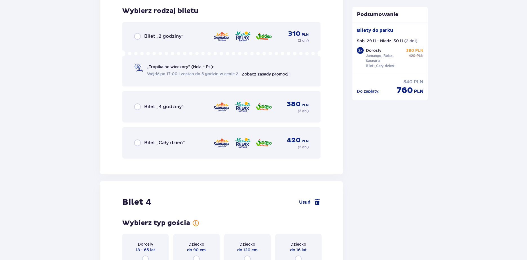
click at [185, 144] on div "Bilet „Cały dzień” 420 PLN ( 2 dni )" at bounding box center [221, 143] width 175 height 14
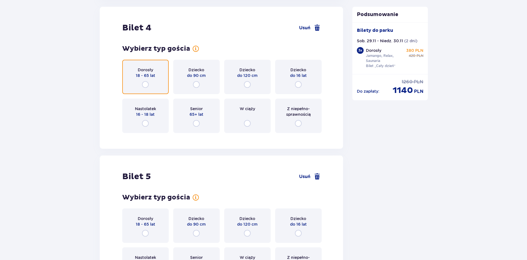
click at [146, 85] on input "radio" at bounding box center [145, 84] width 7 height 7
radio input "true"
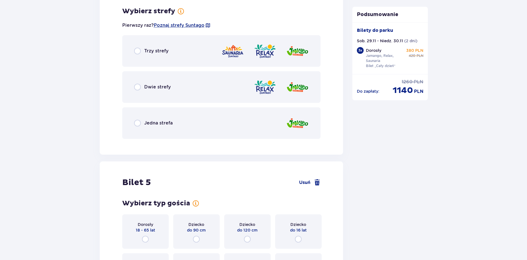
scroll to position [1759, 0]
click at [178, 52] on div "Trzy strefy" at bounding box center [221, 51] width 199 height 32
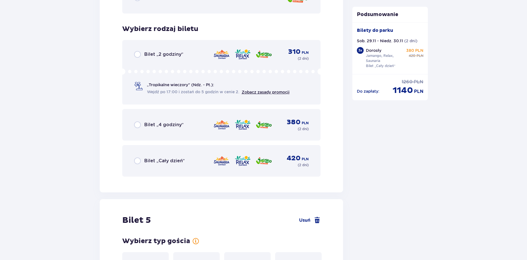
scroll to position [1902, 0]
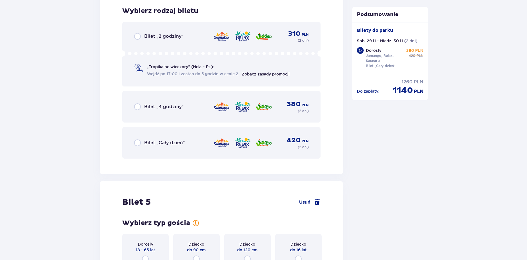
click at [188, 131] on div "Bilet „Cały dzień” 420 PLN ( 2 dni )" at bounding box center [221, 143] width 199 height 32
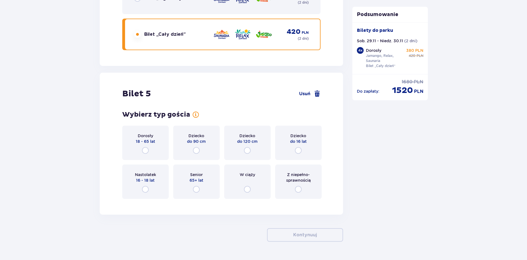
click at [150, 143] on div "Dorosły 18 - 65 lat" at bounding box center [145, 143] width 46 height 34
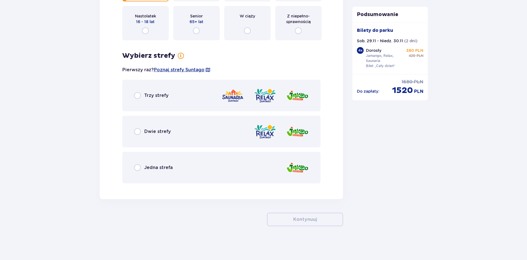
click at [185, 83] on div "Trzy strefy" at bounding box center [221, 96] width 199 height 32
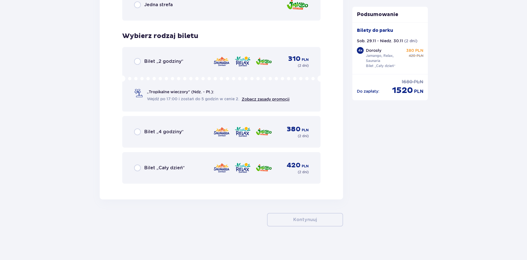
scroll to position [2332, 0]
click at [200, 173] on div "Bilet „Cały dzień” 420 PLN ( 2 dni )" at bounding box center [221, 168] width 175 height 14
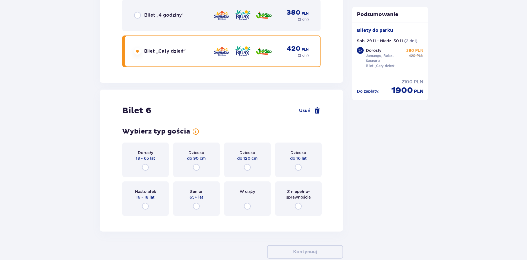
scroll to position [2481, 0]
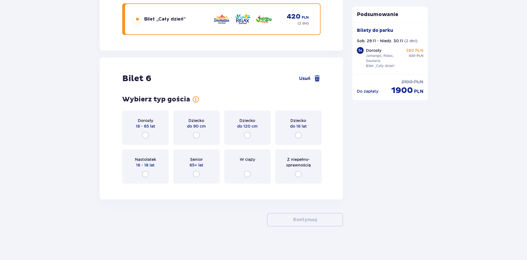
click at [150, 127] on p "18 - 65 lat" at bounding box center [145, 126] width 19 height 6
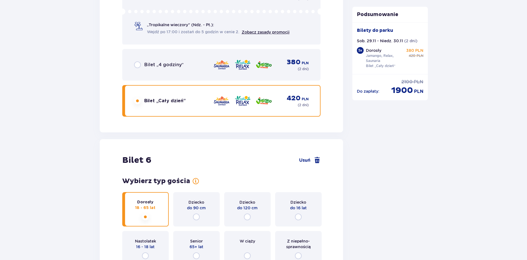
scroll to position [2399, 0]
click at [313, 160] on span "Usuń" at bounding box center [309, 160] width 21 height 7
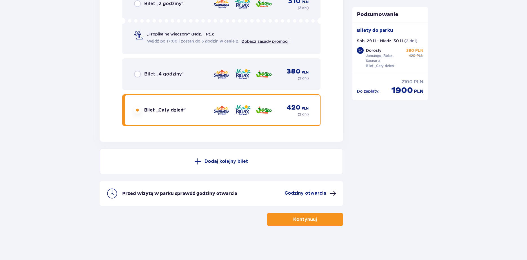
scroll to position [2390, 0]
click at [305, 217] on p "Kontynuuj" at bounding box center [305, 219] width 24 height 6
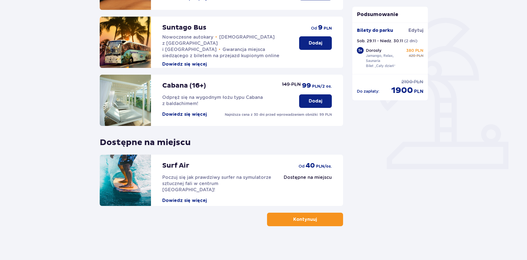
click at [314, 214] on button "Kontynuuj" at bounding box center [305, 220] width 76 height 14
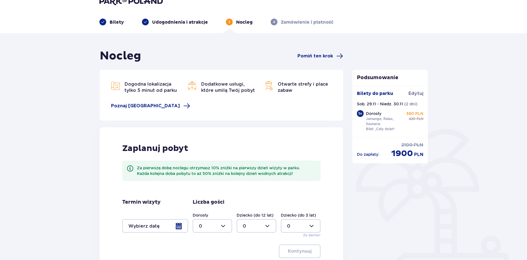
scroll to position [79, 0]
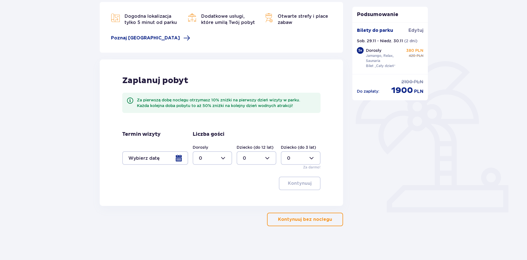
click at [181, 156] on div at bounding box center [155, 158] width 66 height 14
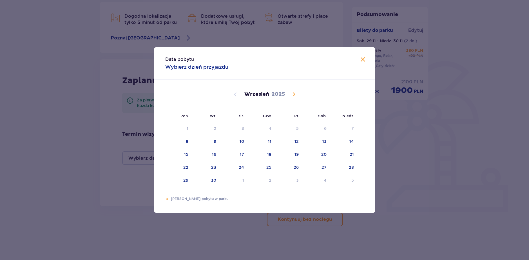
click at [296, 93] on span "Calendar" at bounding box center [294, 94] width 7 height 7
click at [327, 177] on div "29" at bounding box center [316, 180] width 27 height 12
click at [350, 177] on div "30" at bounding box center [344, 180] width 28 height 12
type input "[DATE] - [DATE]"
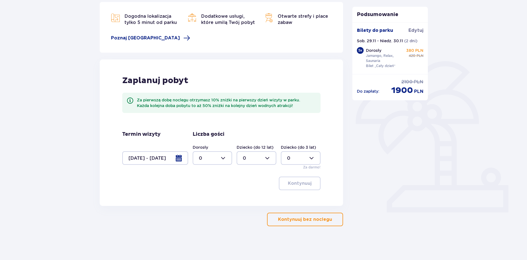
drag, startPoint x: 229, startPoint y: 156, endPoint x: 225, endPoint y: 165, distance: 9.3
click at [229, 156] on div at bounding box center [213, 158] width 40 height 14
click at [208, 179] on div "5" at bounding box center [212, 178] width 27 height 6
type input "5"
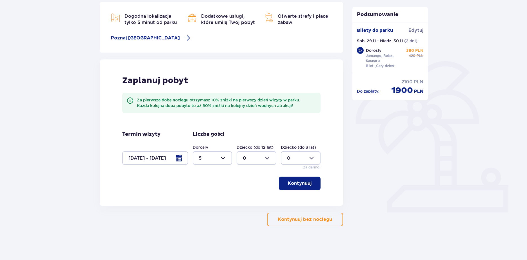
click at [292, 183] on p "Kontynuuj" at bounding box center [300, 183] width 24 height 6
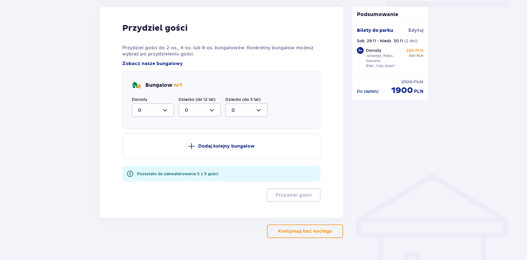
scroll to position [285, 0]
click at [166, 107] on div at bounding box center [153, 110] width 42 height 14
drag, startPoint x: 148, startPoint y: 158, endPoint x: 149, endPoint y: 167, distance: 9.0
click at [149, 167] on span "0 1 2 3 4 5" at bounding box center [153, 146] width 42 height 56
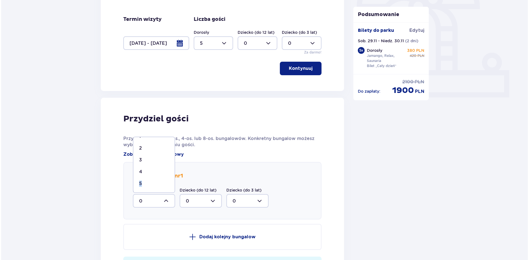
scroll to position [144, 0]
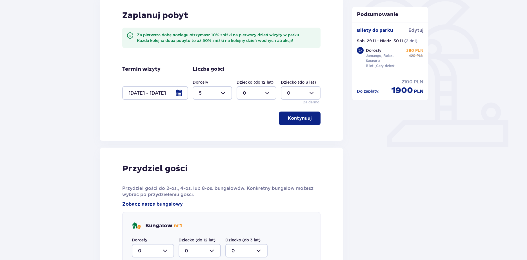
click at [214, 114] on div "Kontynuuj" at bounding box center [221, 119] width 199 height 14
click at [176, 94] on div at bounding box center [155, 93] width 66 height 14
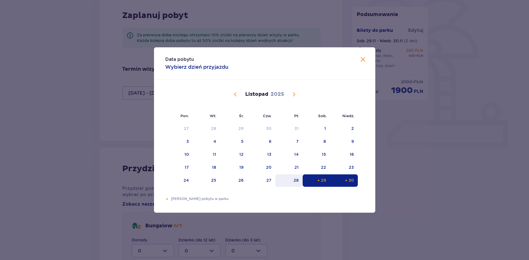
click at [296, 178] on div "28" at bounding box center [296, 180] width 5 height 6
click at [346, 180] on div "Choose niedziela, 30 listopada 2025 as your check-out date. It’s available." at bounding box center [347, 181] width 4 height 4
type input "28.11.25 - 30.11.25"
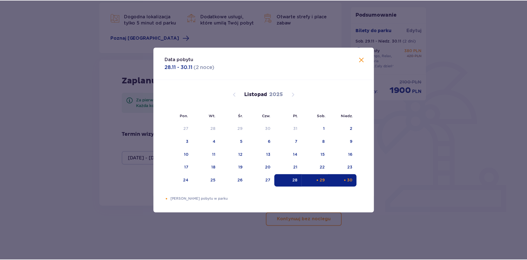
scroll to position [79, 0]
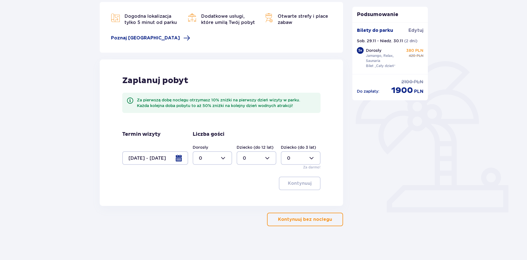
click at [228, 157] on div at bounding box center [213, 158] width 40 height 14
click at [205, 203] on div "5" at bounding box center [212, 206] width 27 height 6
type input "5"
click at [301, 183] on p "Kontynuuj" at bounding box center [300, 183] width 24 height 6
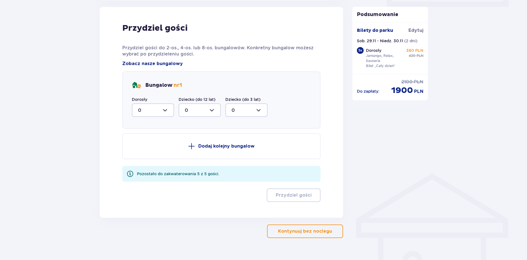
scroll to position [285, 0]
click at [170, 107] on div at bounding box center [153, 110] width 42 height 14
click at [148, 164] on div "5" at bounding box center [153, 165] width 30 height 6
type input "5"
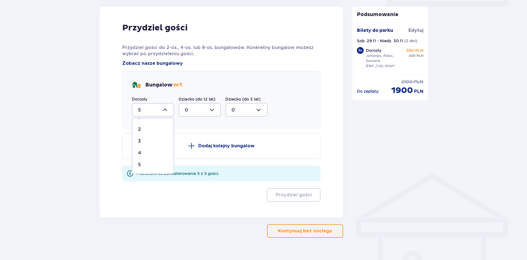
scroll to position [241, 0]
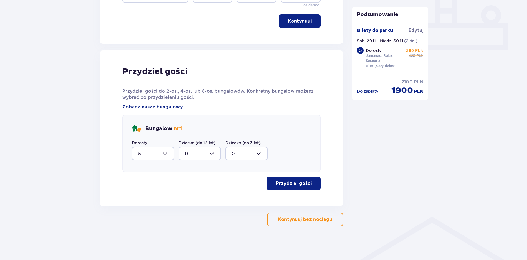
click at [305, 182] on p "Przydziel gości" at bounding box center [294, 183] width 36 height 6
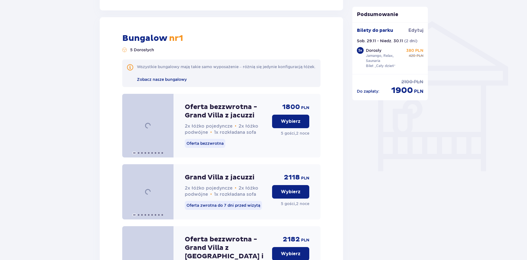
scroll to position [447, 0]
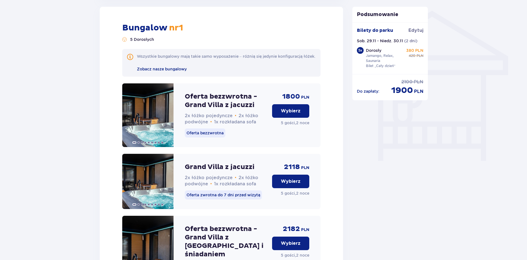
click at [292, 114] on p "Wybierz" at bounding box center [291, 111] width 20 height 6
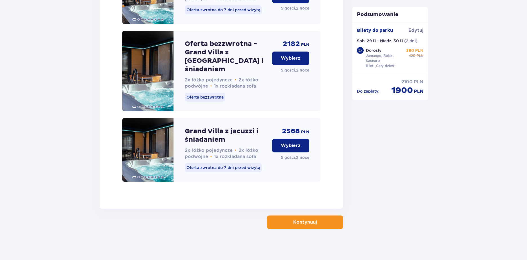
click at [304, 222] on p "Kontynuuj" at bounding box center [305, 222] width 24 height 6
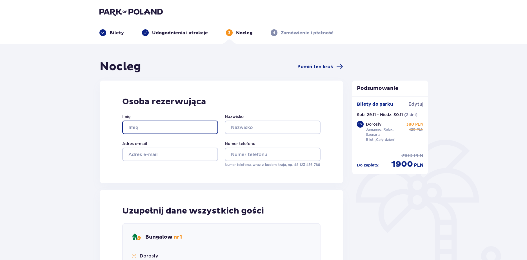
click at [160, 130] on input "Imię" at bounding box center [170, 128] width 96 height 14
type input "Szymon"
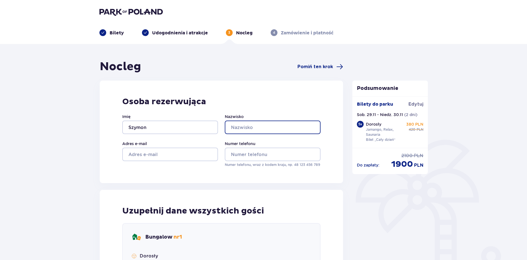
type input "[PERSON_NAME]"
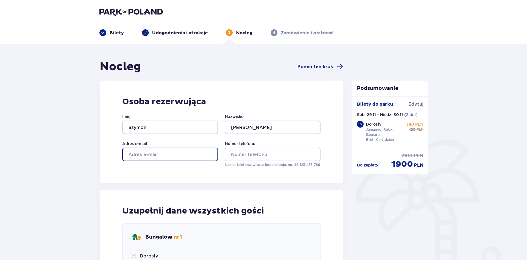
type input "[EMAIL_ADDRESS][DOMAIN_NAME]"
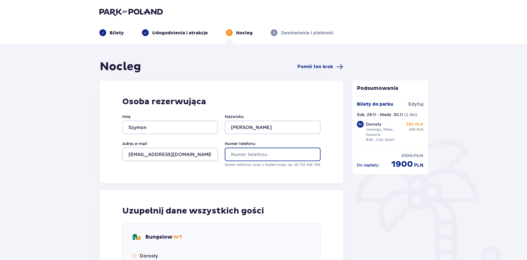
type input "698360893"
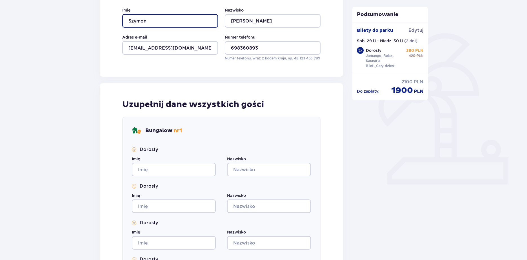
scroll to position [113, 0]
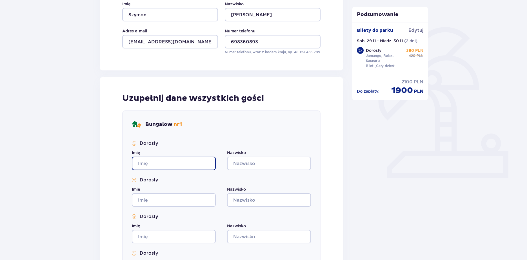
drag, startPoint x: 168, startPoint y: 162, endPoint x: 188, endPoint y: 162, distance: 20.3
click at [169, 162] on input "Imię" at bounding box center [174, 164] width 84 height 14
type input "x"
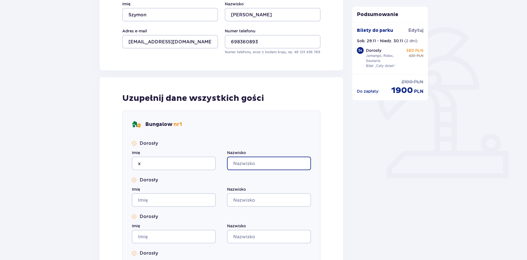
click at [234, 161] on input "Nazwisko" at bounding box center [269, 164] width 84 height 14
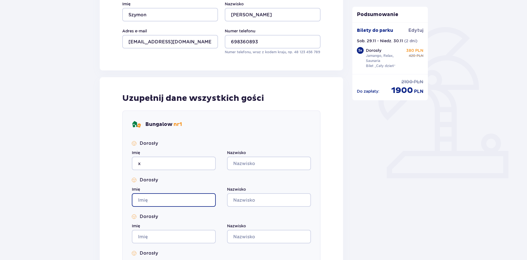
click at [198, 203] on input "Imię" at bounding box center [174, 200] width 84 height 14
type input "x"
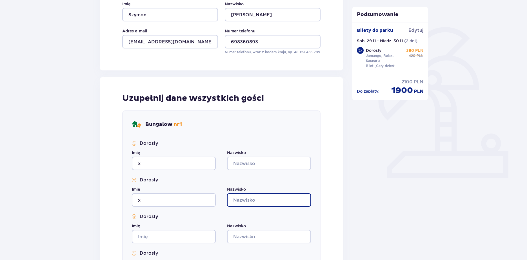
click at [262, 200] on input "Nazwisko" at bounding box center [269, 200] width 84 height 14
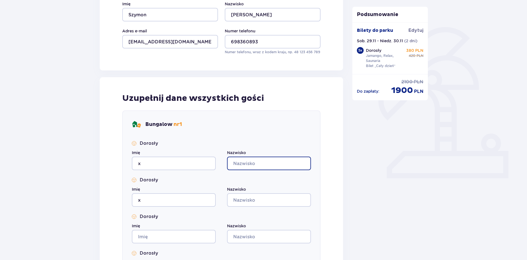
click at [257, 169] on input "Nazwisko" at bounding box center [269, 164] width 84 height 14
type input "x"
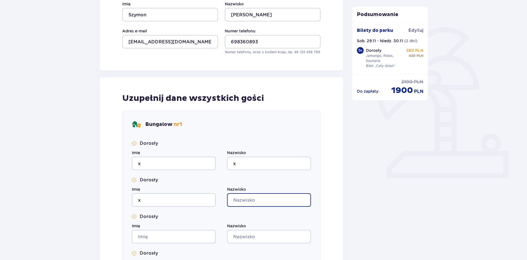
click at [250, 196] on input "Nazwisko" at bounding box center [269, 200] width 84 height 14
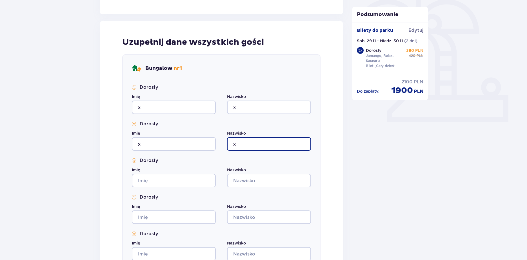
scroll to position [169, 0]
type input "x"
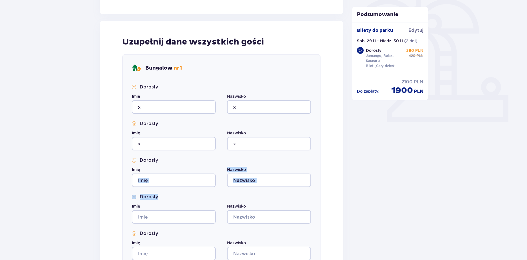
drag, startPoint x: 185, startPoint y: 194, endPoint x: 183, endPoint y: 184, distance: 10.3
click at [183, 188] on div "Dorosły Imię x Nazwisko x Dorosły Imię x Nazwisko x Dorosły Imię Nazwisko Doros…" at bounding box center [221, 172] width 179 height 176
click at [183, 183] on input "Imię" at bounding box center [174, 181] width 84 height 14
type input "x"
click at [247, 176] on input "Nazwisko" at bounding box center [269, 181] width 84 height 14
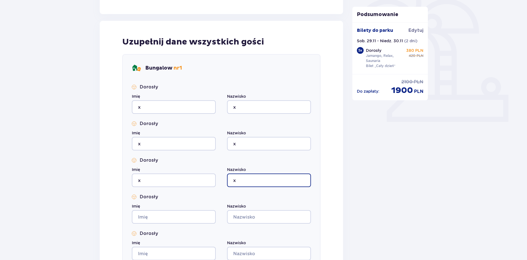
type input "x"
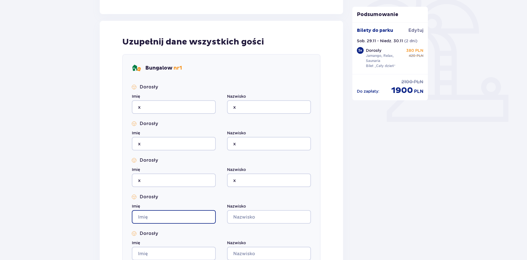
click at [201, 215] on input "Imię" at bounding box center [174, 217] width 84 height 14
type input "x"
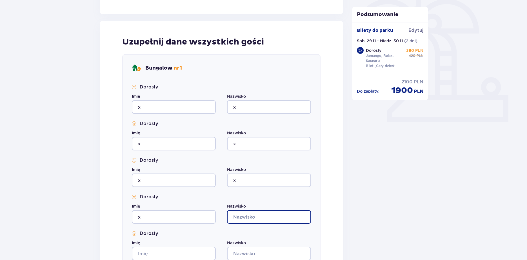
click at [250, 211] on input "Nazwisko" at bounding box center [269, 217] width 84 height 14
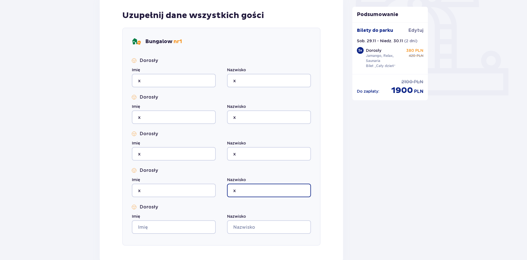
scroll to position [225, 0]
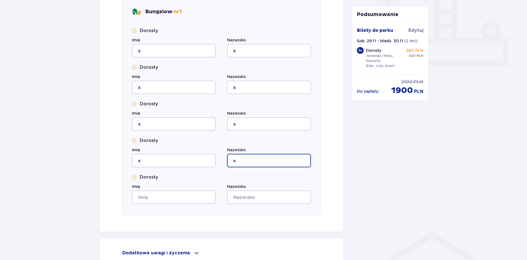
type input "x"
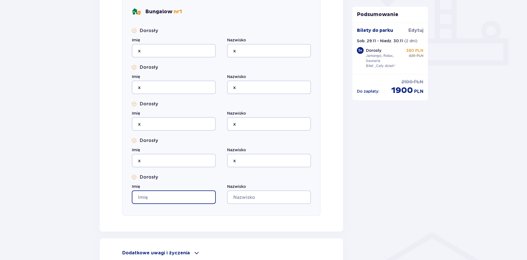
drag, startPoint x: 185, startPoint y: 195, endPoint x: 205, endPoint y: 196, distance: 20.6
click at [185, 195] on input "Imię" at bounding box center [174, 197] width 84 height 14
type input "x"
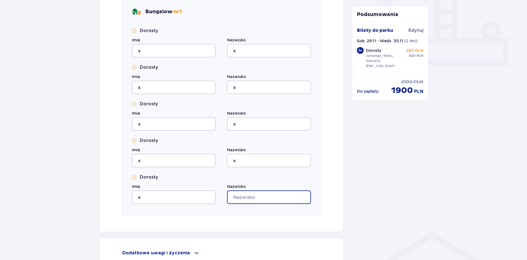
click at [253, 196] on input "Nazwisko" at bounding box center [269, 197] width 84 height 14
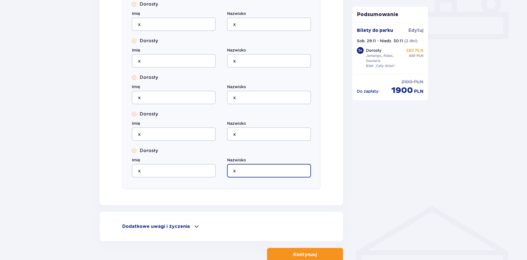
scroll to position [287, 0]
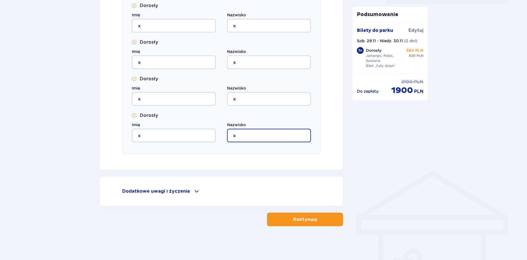
type input "x"
click at [309, 216] on button "Kontynuuj" at bounding box center [305, 220] width 76 height 14
